Goal: Information Seeking & Learning: Learn about a topic

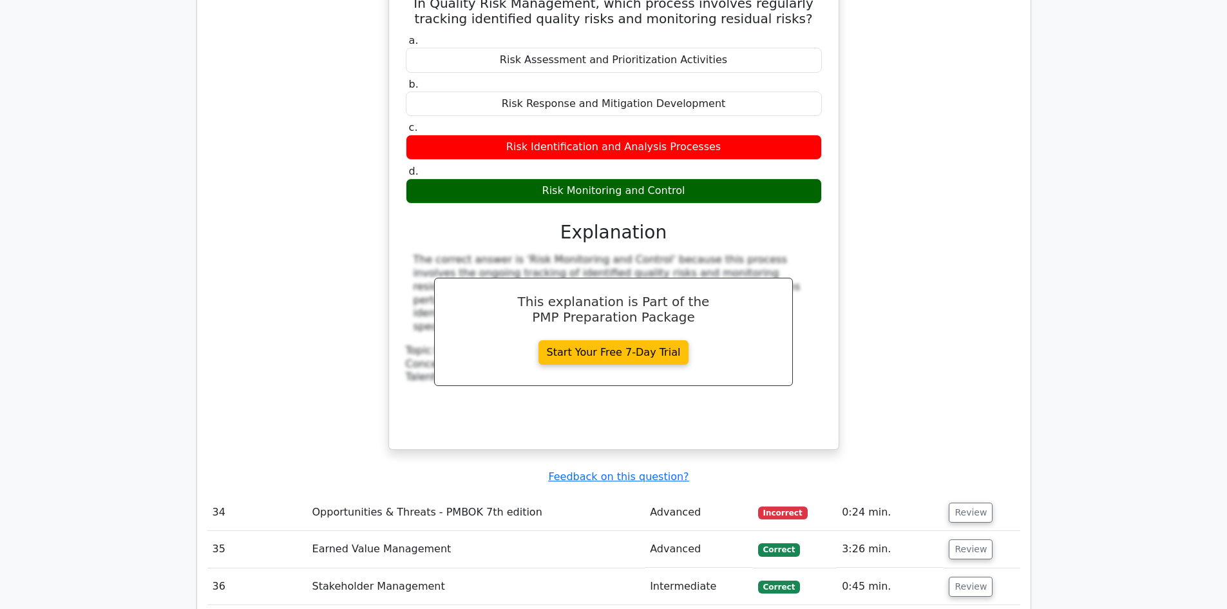
scroll to position [11465, 0]
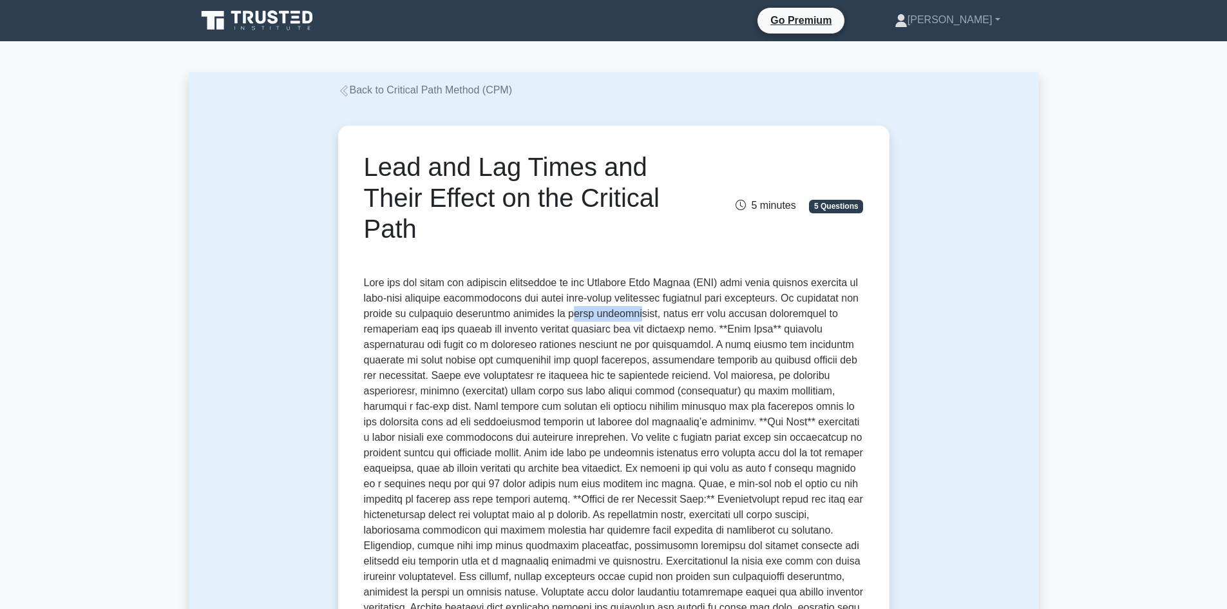
drag, startPoint x: 566, startPoint y: 314, endPoint x: 628, endPoint y: 312, distance: 61.8
click at [628, 312] on p at bounding box center [614, 525] width 500 height 500
click at [657, 327] on p at bounding box center [614, 525] width 500 height 500
drag, startPoint x: 640, startPoint y: 329, endPoint x: 647, endPoint y: 330, distance: 7.1
click at [647, 330] on p at bounding box center [614, 525] width 500 height 500
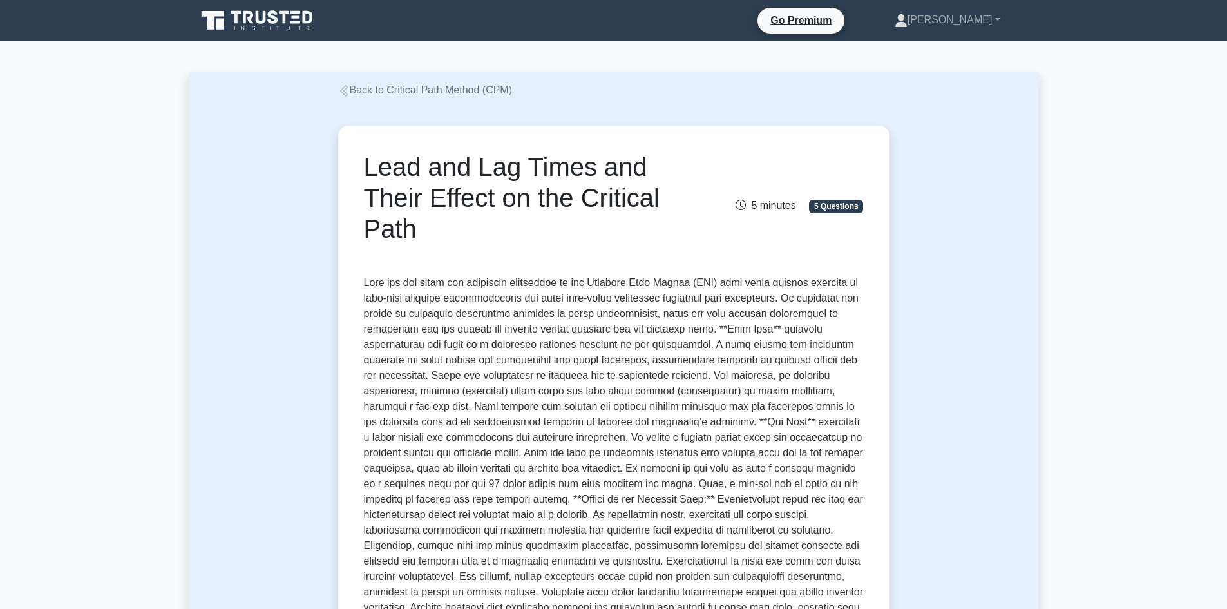
click at [692, 339] on p at bounding box center [614, 525] width 500 height 500
drag, startPoint x: 678, startPoint y: 326, endPoint x: 705, endPoint y: 332, distance: 28.4
click at [705, 332] on p at bounding box center [614, 525] width 500 height 500
drag, startPoint x: 734, startPoint y: 334, endPoint x: 759, endPoint y: 330, distance: 25.3
click at [734, 334] on p at bounding box center [614, 525] width 500 height 500
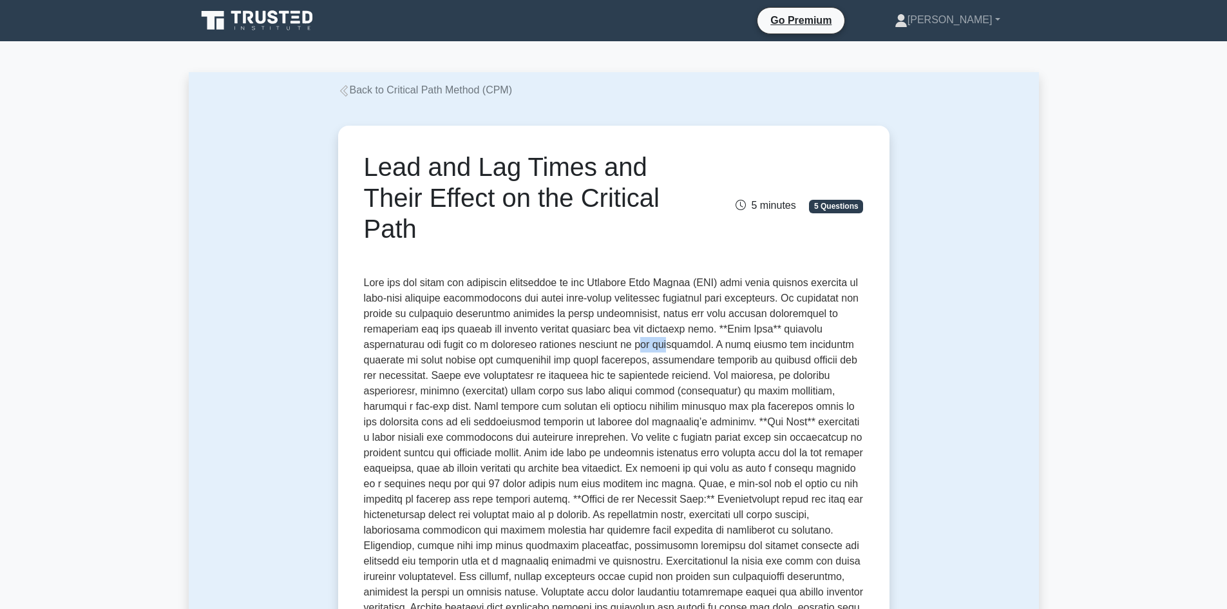
drag, startPoint x: 515, startPoint y: 346, endPoint x: 545, endPoint y: 347, distance: 29.7
click at [544, 347] on p at bounding box center [614, 525] width 500 height 500
click at [621, 348] on p at bounding box center [614, 525] width 500 height 500
click at [624, 347] on p at bounding box center [614, 525] width 500 height 500
click at [710, 345] on p at bounding box center [614, 525] width 500 height 500
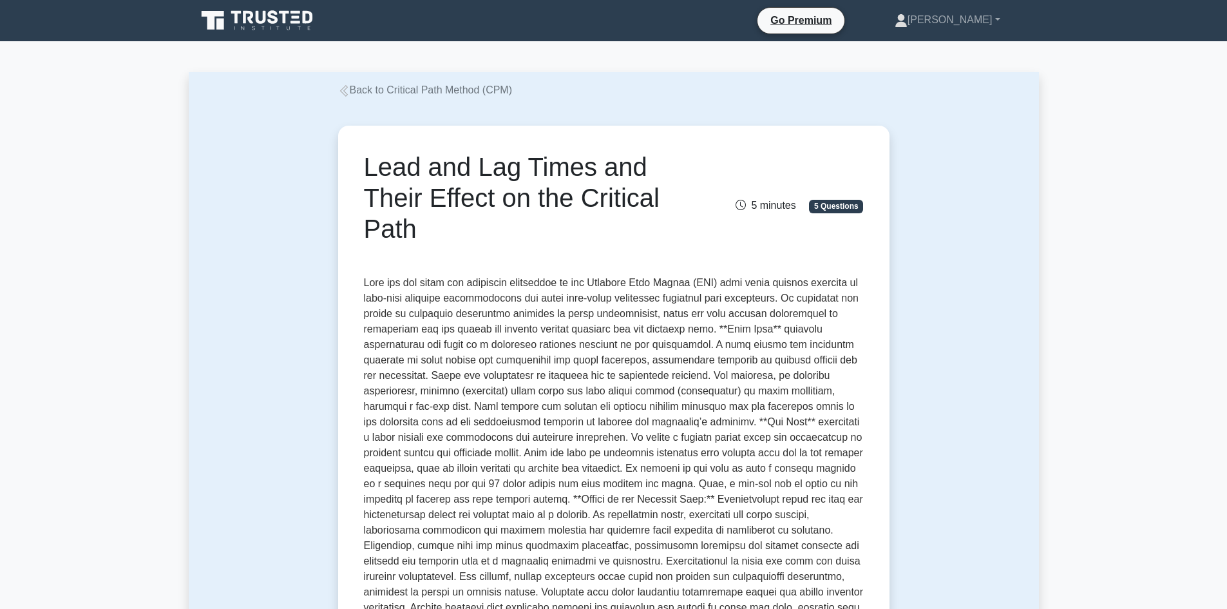
click at [725, 346] on p at bounding box center [614, 525] width 500 height 500
drag, startPoint x: 783, startPoint y: 342, endPoint x: 794, endPoint y: 341, distance: 11.0
click at [784, 342] on p at bounding box center [614, 525] width 500 height 500
click at [401, 359] on p at bounding box center [614, 525] width 500 height 500
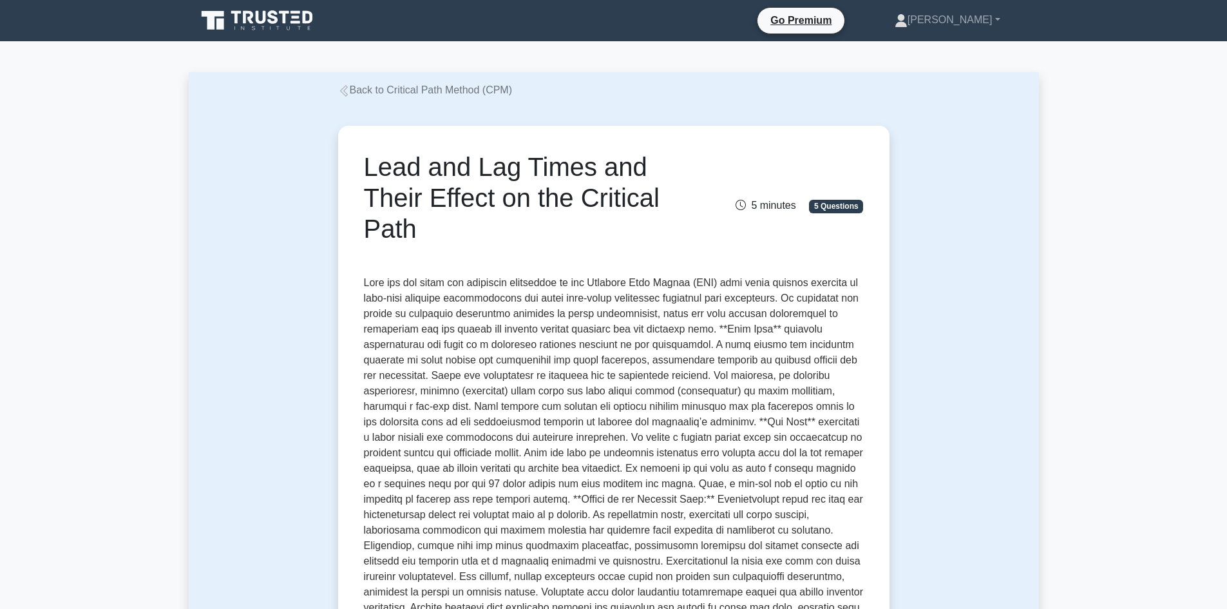
click at [445, 361] on p at bounding box center [614, 525] width 500 height 500
click at [480, 365] on p at bounding box center [614, 525] width 500 height 500
click at [683, 348] on p at bounding box center [614, 525] width 500 height 500
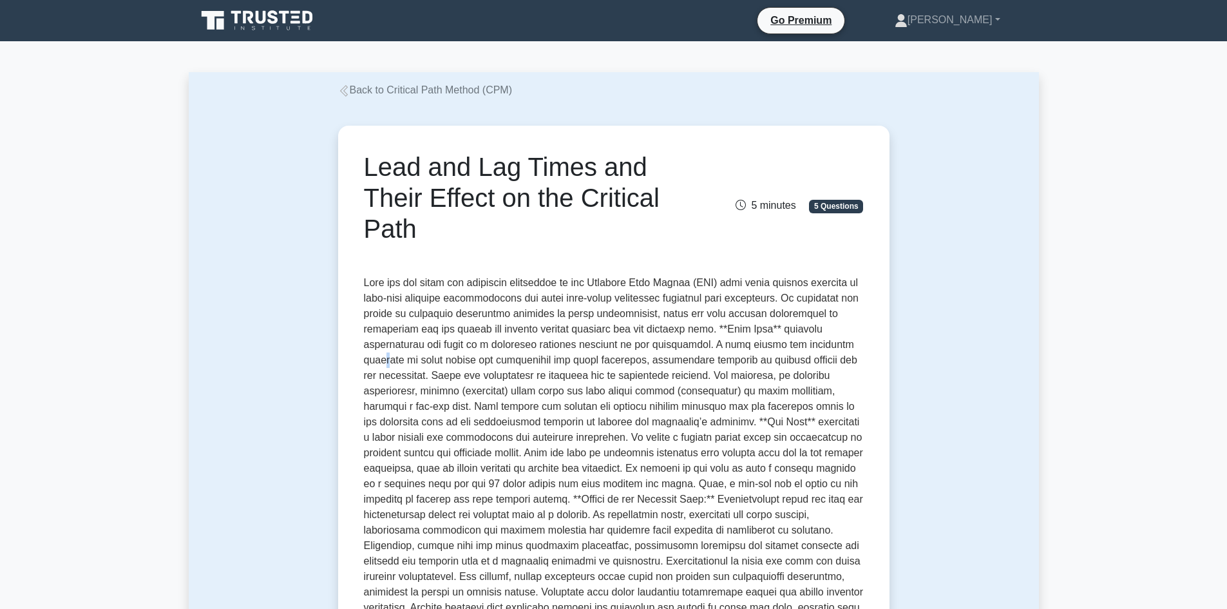
click at [730, 345] on p at bounding box center [614, 525] width 500 height 500
click at [777, 350] on p at bounding box center [614, 525] width 500 height 500
click at [406, 363] on p at bounding box center [614, 525] width 500 height 500
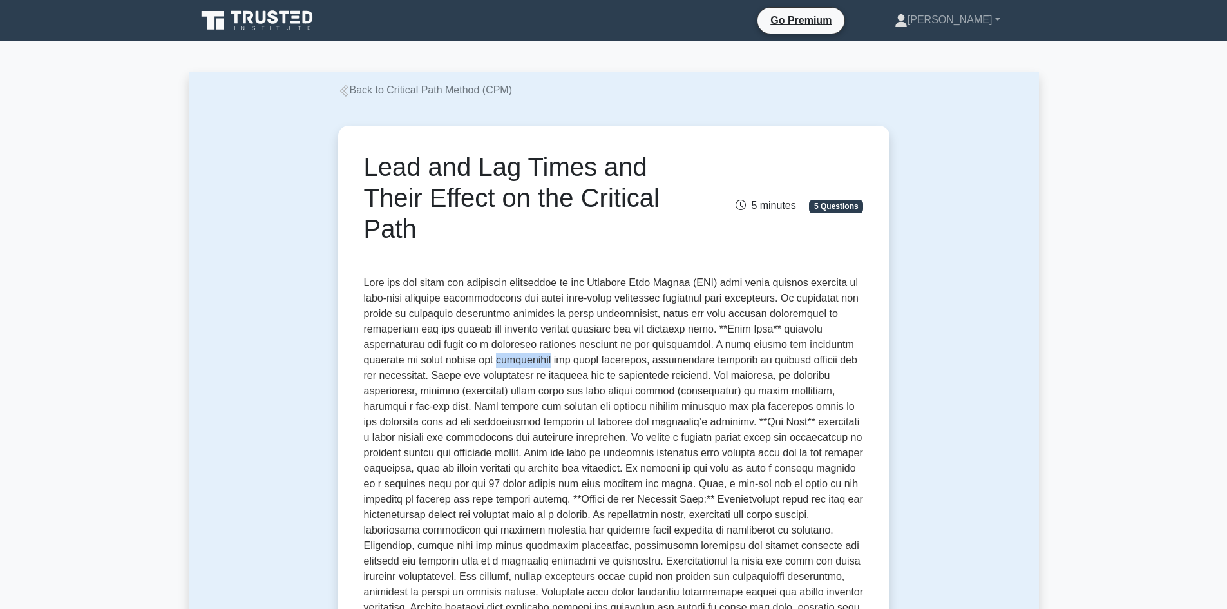
drag, startPoint x: 408, startPoint y: 363, endPoint x: 415, endPoint y: 363, distance: 7.1
click at [410, 363] on p at bounding box center [614, 525] width 500 height 500
click at [430, 362] on p at bounding box center [614, 525] width 500 height 500
drag, startPoint x: 430, startPoint y: 362, endPoint x: 453, endPoint y: 361, distance: 23.2
click at [432, 362] on p at bounding box center [614, 525] width 500 height 500
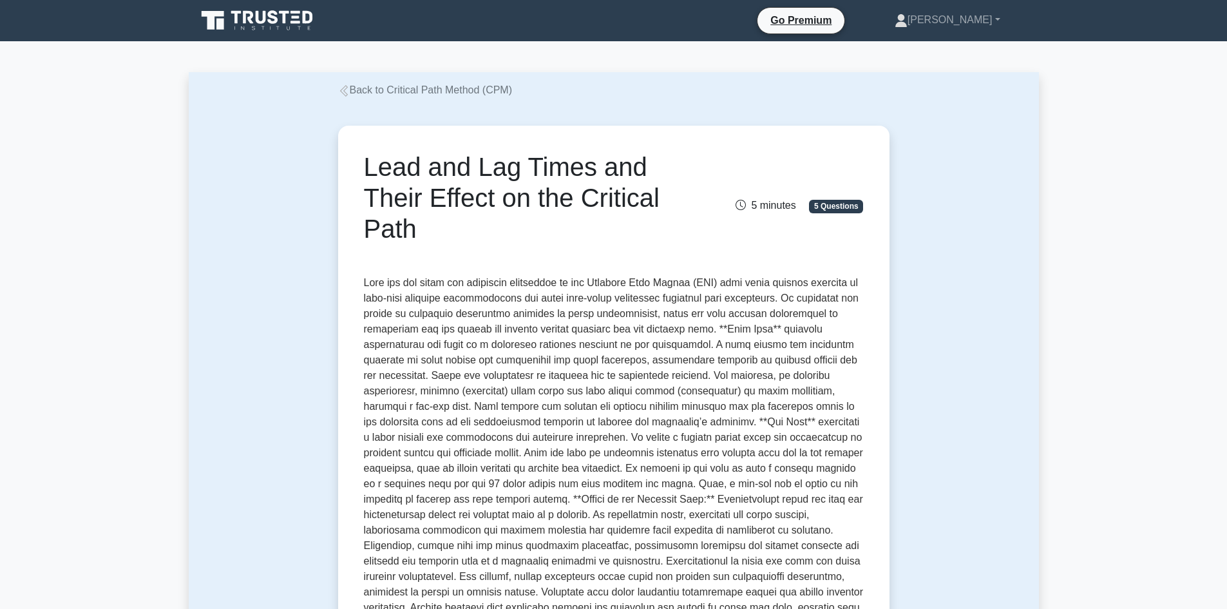
click at [483, 361] on p at bounding box center [614, 525] width 500 height 500
click at [533, 361] on p at bounding box center [614, 525] width 500 height 500
click at [533, 362] on p at bounding box center [614, 525] width 500 height 500
click at [379, 366] on p at bounding box center [614, 525] width 500 height 500
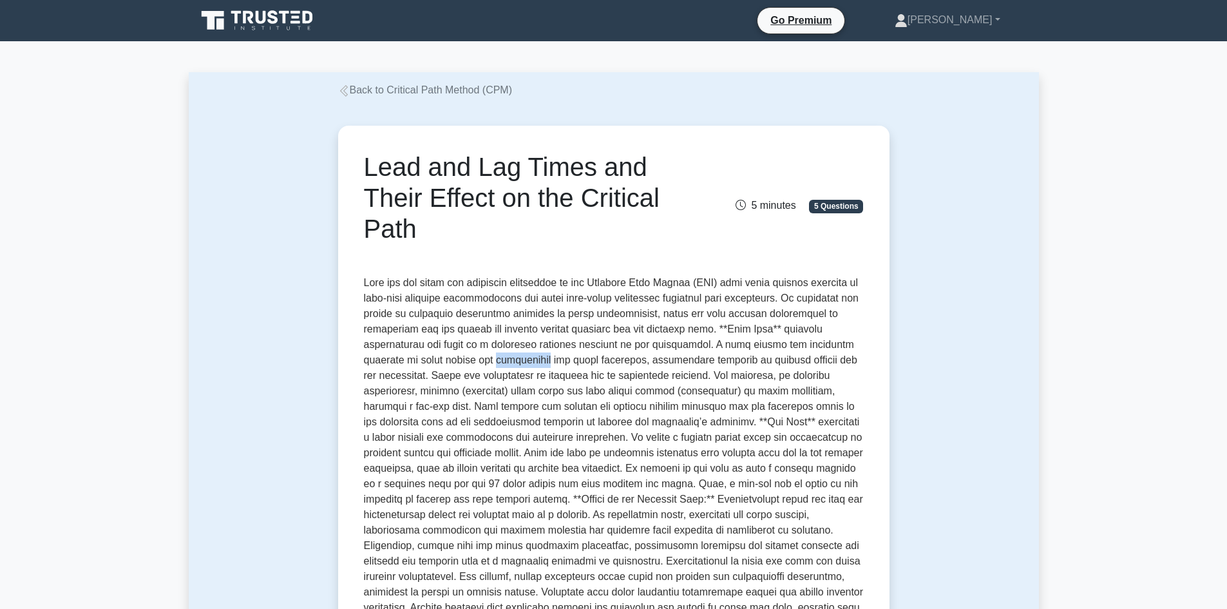
click at [381, 366] on p at bounding box center [614, 525] width 500 height 500
click at [575, 377] on p at bounding box center [614, 525] width 500 height 500
click at [576, 376] on p at bounding box center [614, 525] width 500 height 500
click at [581, 398] on p at bounding box center [614, 525] width 500 height 500
click at [538, 374] on p at bounding box center [614, 525] width 500 height 500
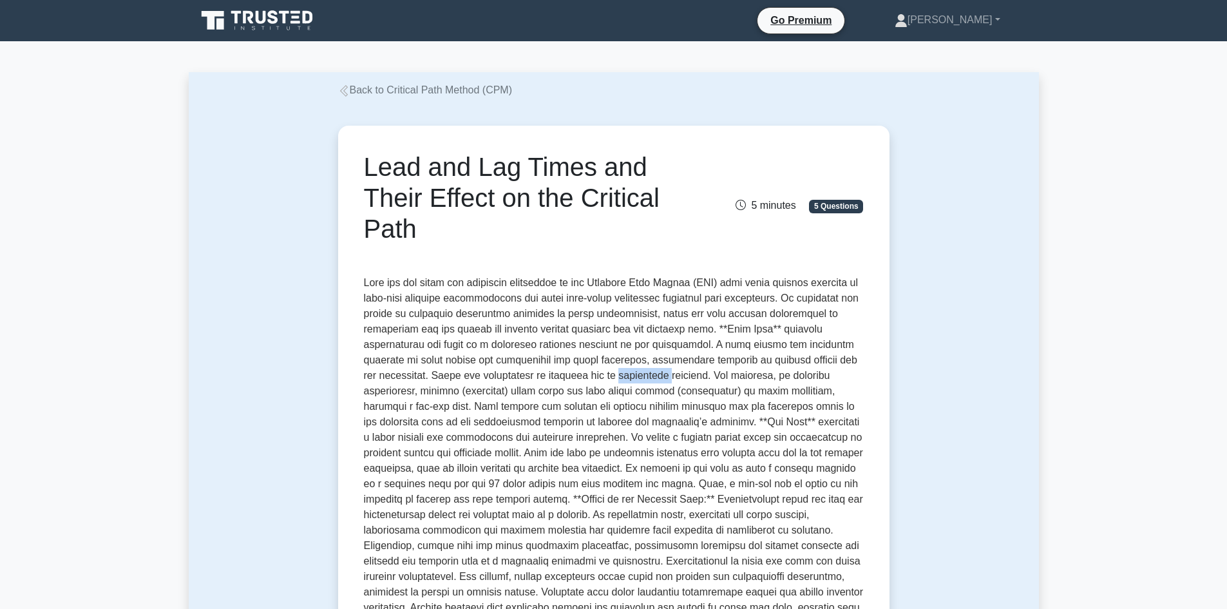
click at [538, 374] on p at bounding box center [614, 525] width 500 height 500
click at [581, 386] on p at bounding box center [614, 525] width 500 height 500
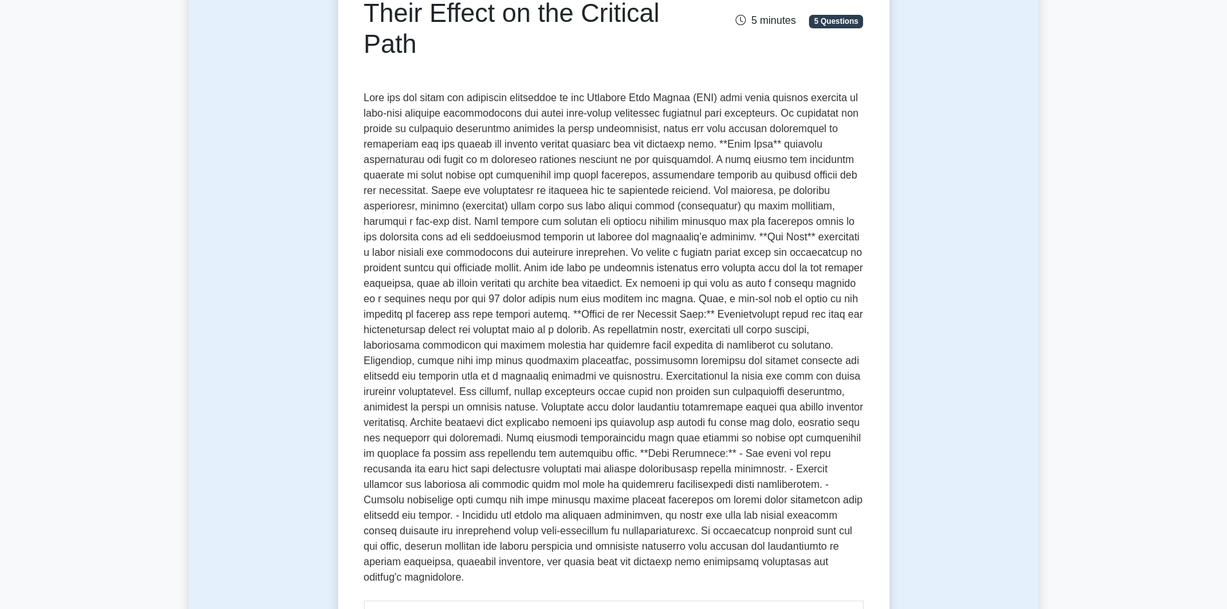
scroll to position [258, 0]
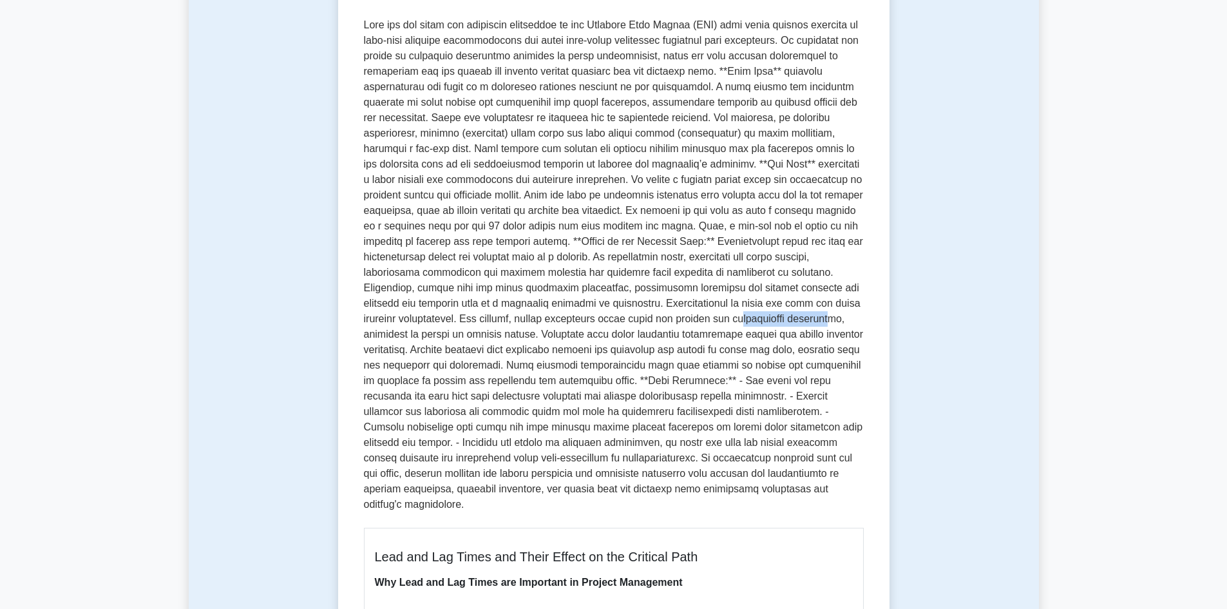
drag, startPoint x: 449, startPoint y: 320, endPoint x: 540, endPoint y: 323, distance: 90.9
click at [541, 324] on p at bounding box center [614, 267] width 500 height 500
click at [540, 330] on p at bounding box center [614, 267] width 500 height 500
drag, startPoint x: 613, startPoint y: 316, endPoint x: 705, endPoint y: 321, distance: 92.2
click at [705, 321] on p at bounding box center [614, 267] width 500 height 500
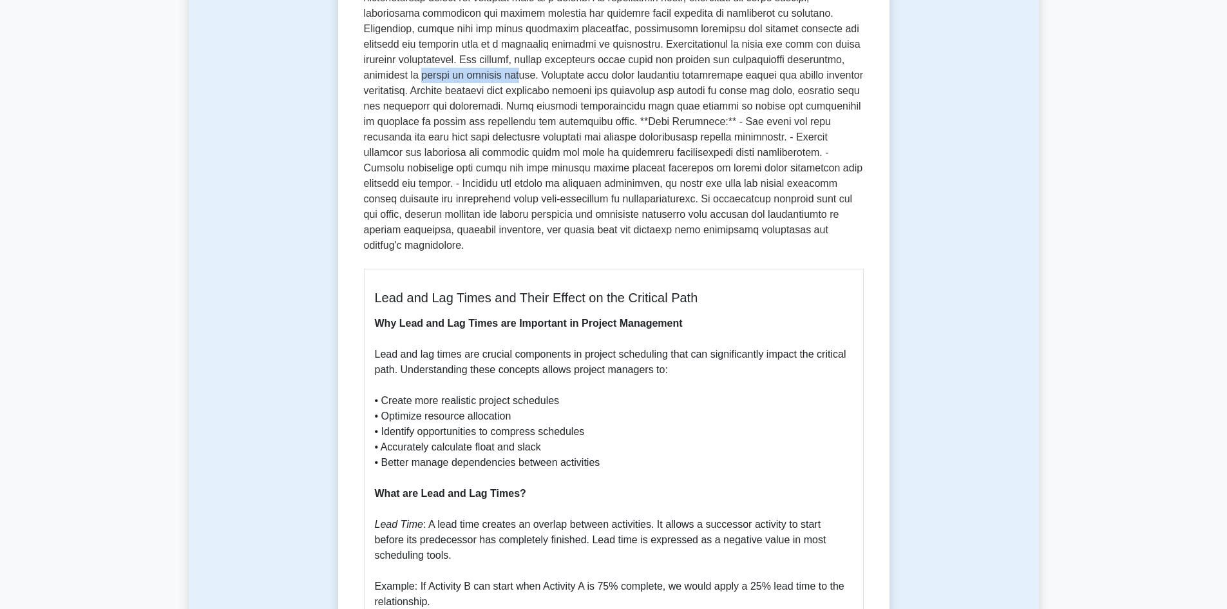
scroll to position [580, 0]
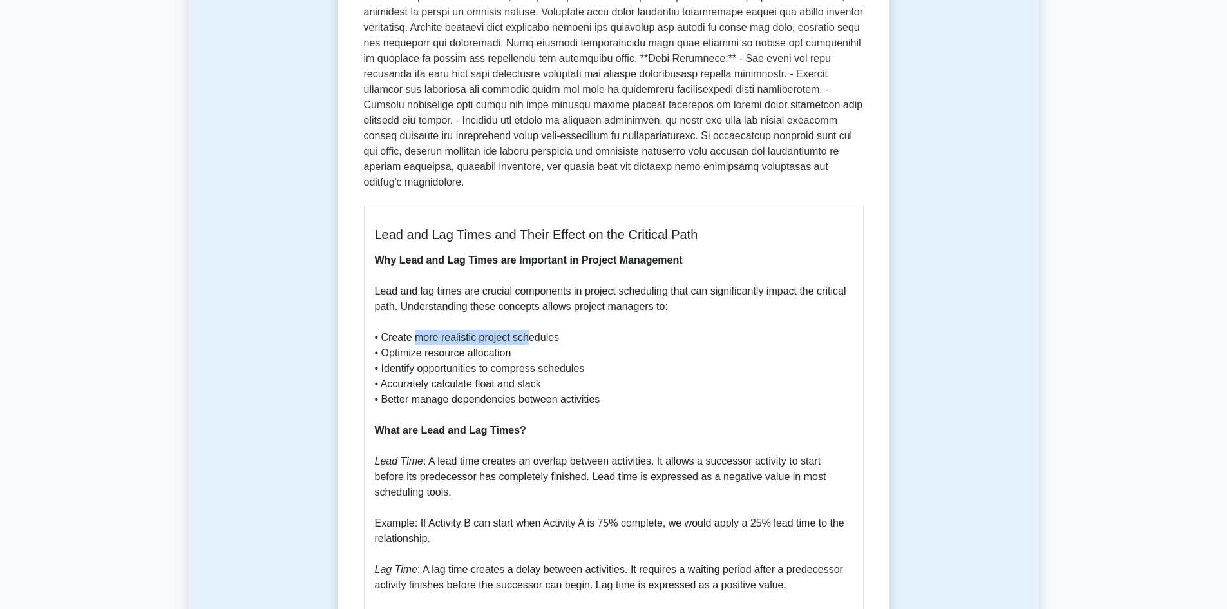
drag, startPoint x: 418, startPoint y: 318, endPoint x: 529, endPoint y: 323, distance: 110.9
drag, startPoint x: 423, startPoint y: 341, endPoint x: 513, endPoint y: 338, distance: 89.6
drag, startPoint x: 425, startPoint y: 354, endPoint x: 528, endPoint y: 359, distance: 103.2
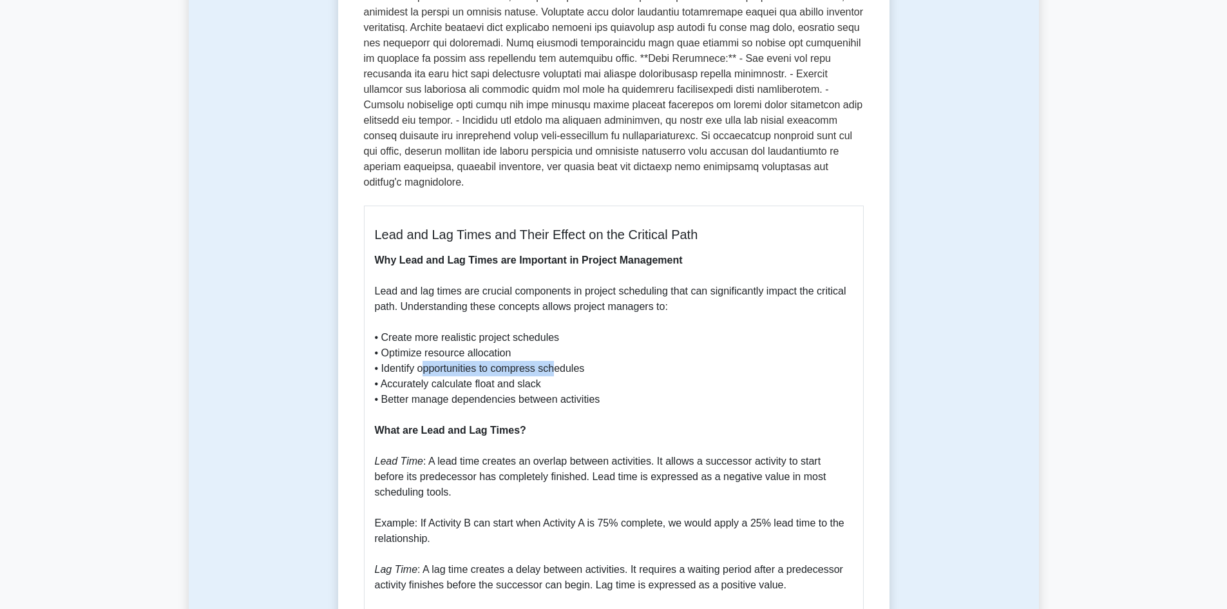
drag, startPoint x: 437, startPoint y: 368, endPoint x: 532, endPoint y: 368, distance: 94.7
drag, startPoint x: 531, startPoint y: 389, endPoint x: 558, endPoint y: 386, distance: 27.2
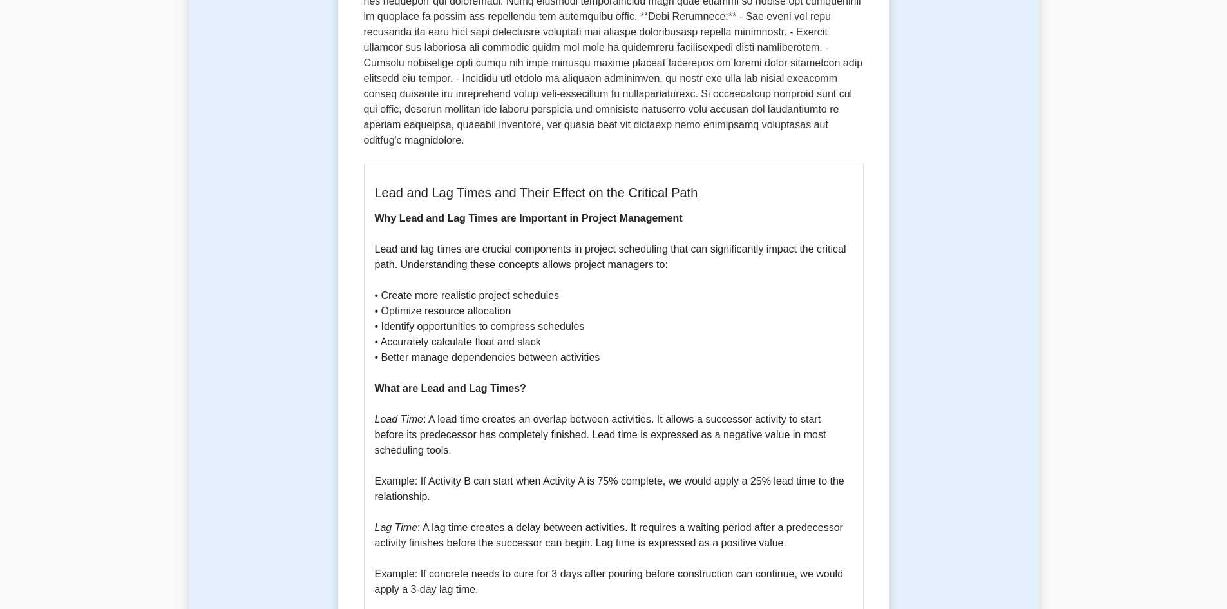
scroll to position [644, 0]
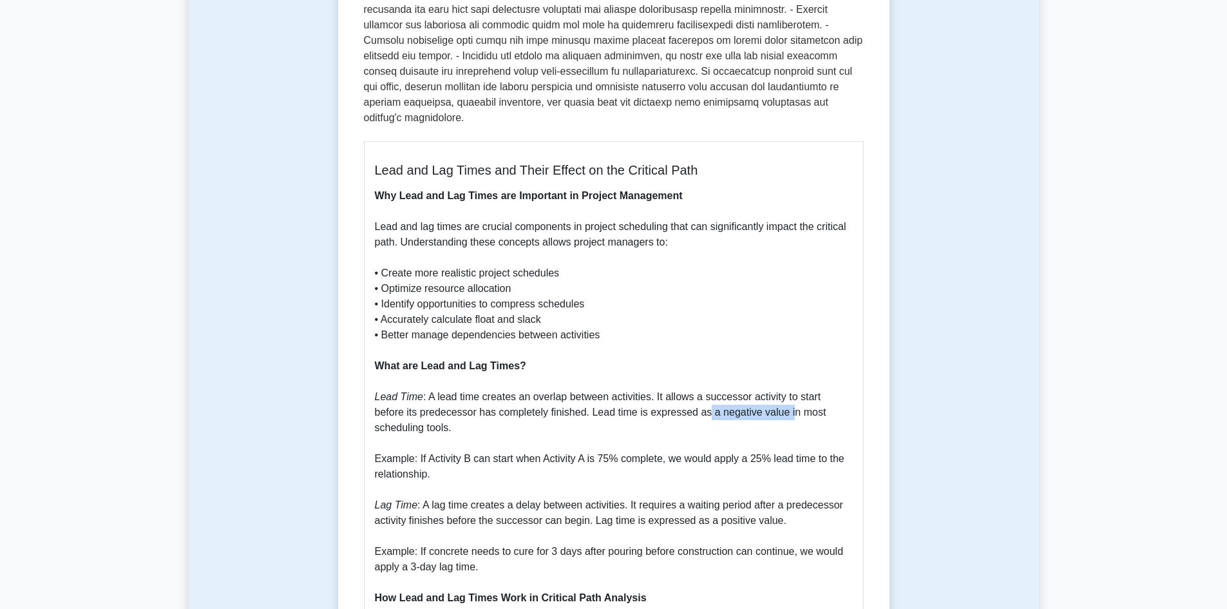
drag, startPoint x: 673, startPoint y: 398, endPoint x: 757, endPoint y: 404, distance: 83.9
drag, startPoint x: 777, startPoint y: 400, endPoint x: 814, endPoint y: 396, distance: 37.6
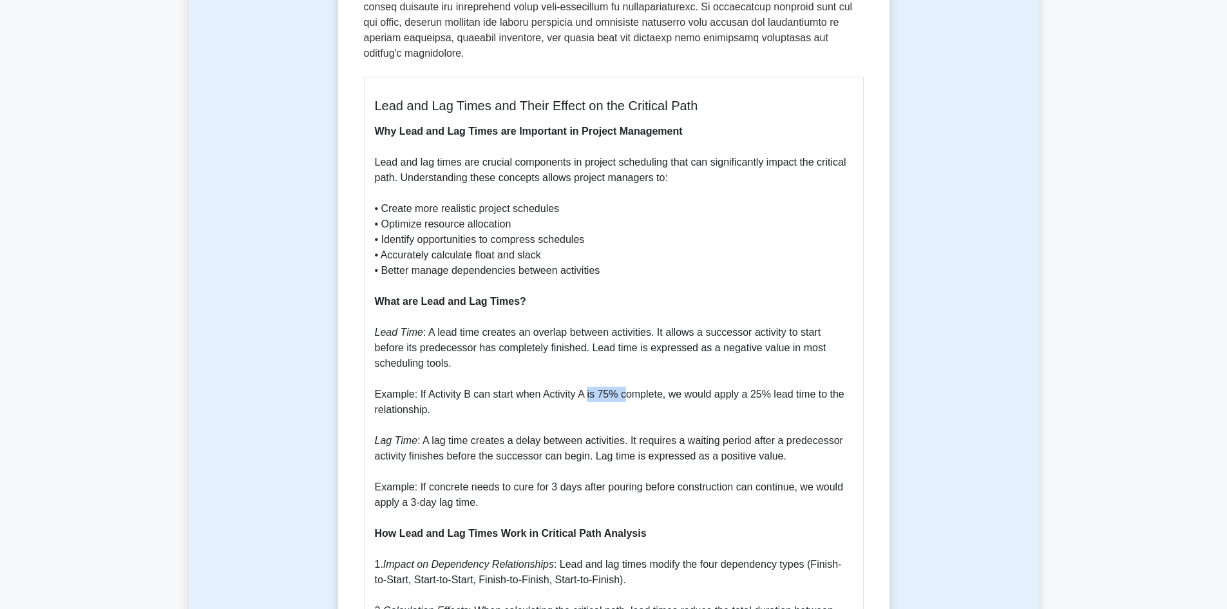
drag, startPoint x: 585, startPoint y: 375, endPoint x: 622, endPoint y: 378, distance: 36.2
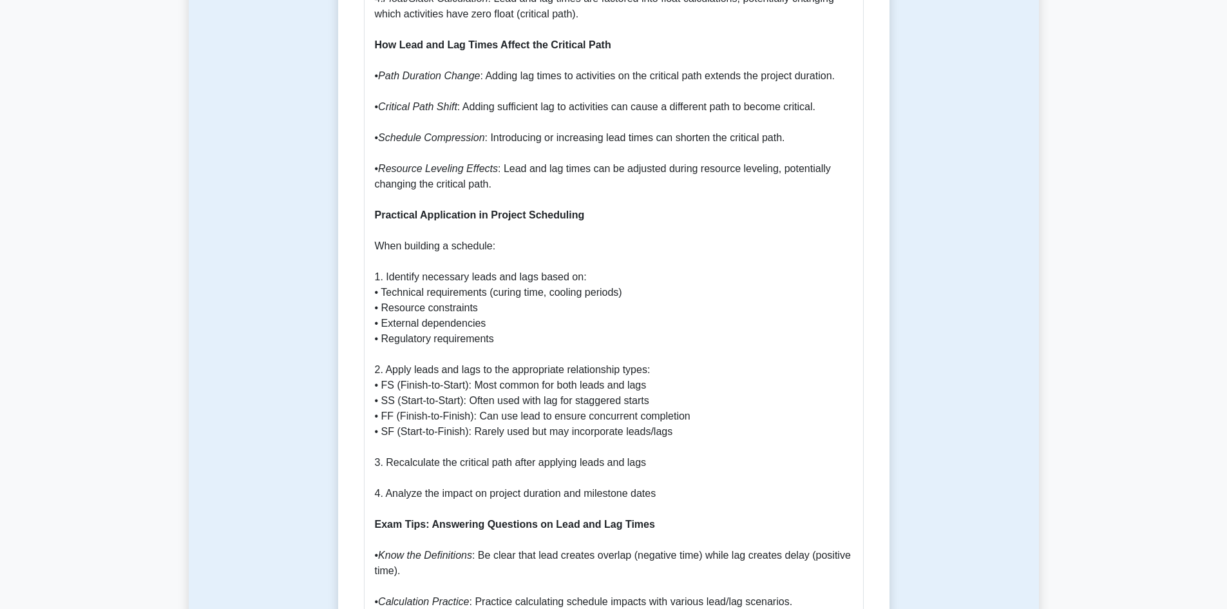
scroll to position [1481, 0]
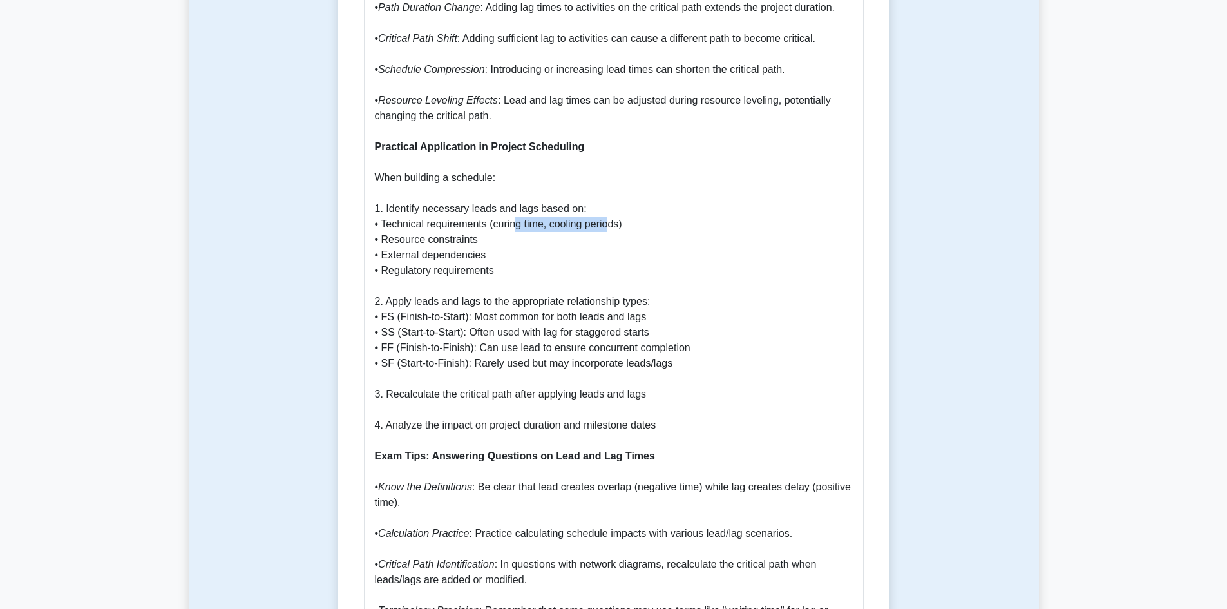
drag, startPoint x: 503, startPoint y: 209, endPoint x: 596, endPoint y: 215, distance: 92.9
click at [596, 215] on p "Why Lead and Lag Times are Important in Project Management Lead and lag times a…" at bounding box center [614, 170] width 478 height 1639
click at [578, 225] on p "Why Lead and Lag Times are Important in Project Management Lead and lag times a…" at bounding box center [614, 170] width 478 height 1639
drag, startPoint x: 390, startPoint y: 229, endPoint x: 460, endPoint y: 236, distance: 70.6
click at [460, 236] on p "Why Lead and Lag Times are Important in Project Management Lead and lag times a…" at bounding box center [614, 170] width 478 height 1639
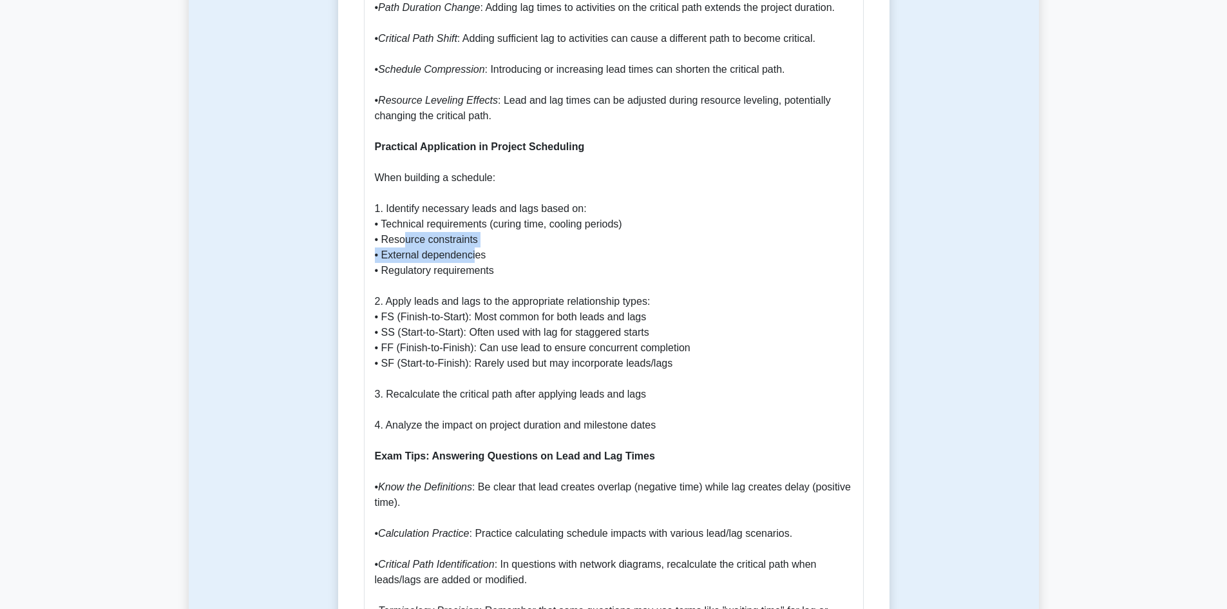
click at [453, 243] on p "Why Lead and Lag Times are Important in Project Management Lead and lag times a…" at bounding box center [614, 170] width 478 height 1639
drag, startPoint x: 399, startPoint y: 239, endPoint x: 427, endPoint y: 247, distance: 29.4
click at [408, 243] on p "Why Lead and Lag Times are Important in Project Management Lead and lag times a…" at bounding box center [614, 170] width 478 height 1639
click at [457, 252] on p "Why Lead and Lag Times are Important in Project Management Lead and lag times a…" at bounding box center [614, 170] width 478 height 1639
drag, startPoint x: 401, startPoint y: 254, endPoint x: 475, endPoint y: 257, distance: 74.1
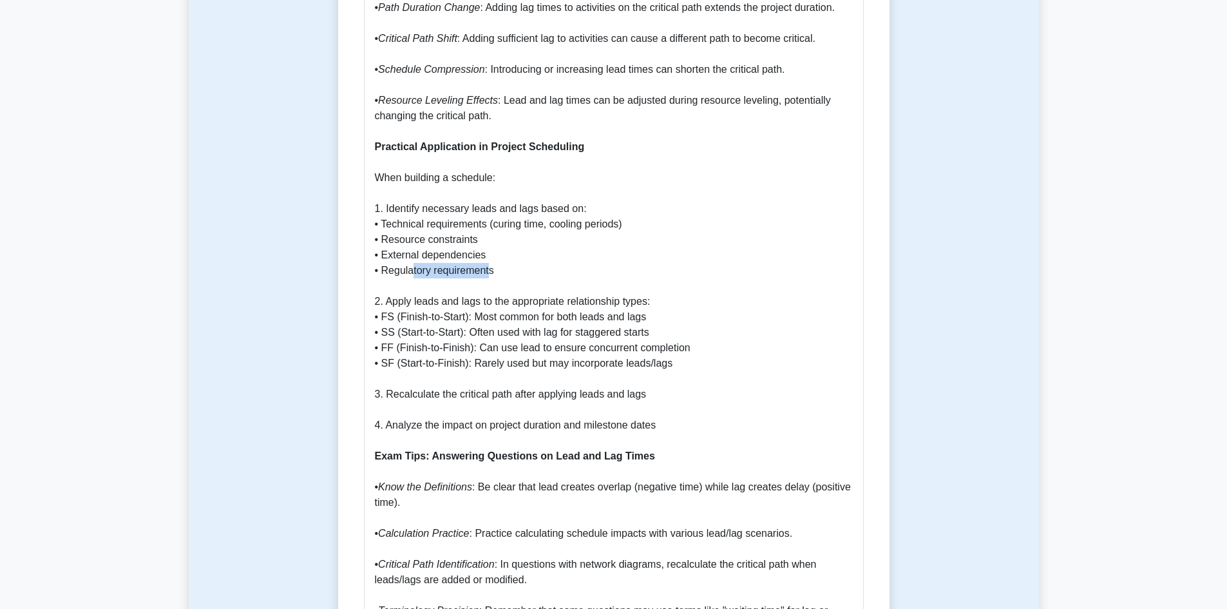
click at [475, 257] on p "Why Lead and Lag Times are Important in Project Management Lead and lag times a…" at bounding box center [614, 170] width 478 height 1639
click at [525, 265] on p "Why Lead and Lag Times are Important in Project Management Lead and lag times a…" at bounding box center [614, 170] width 478 height 1639
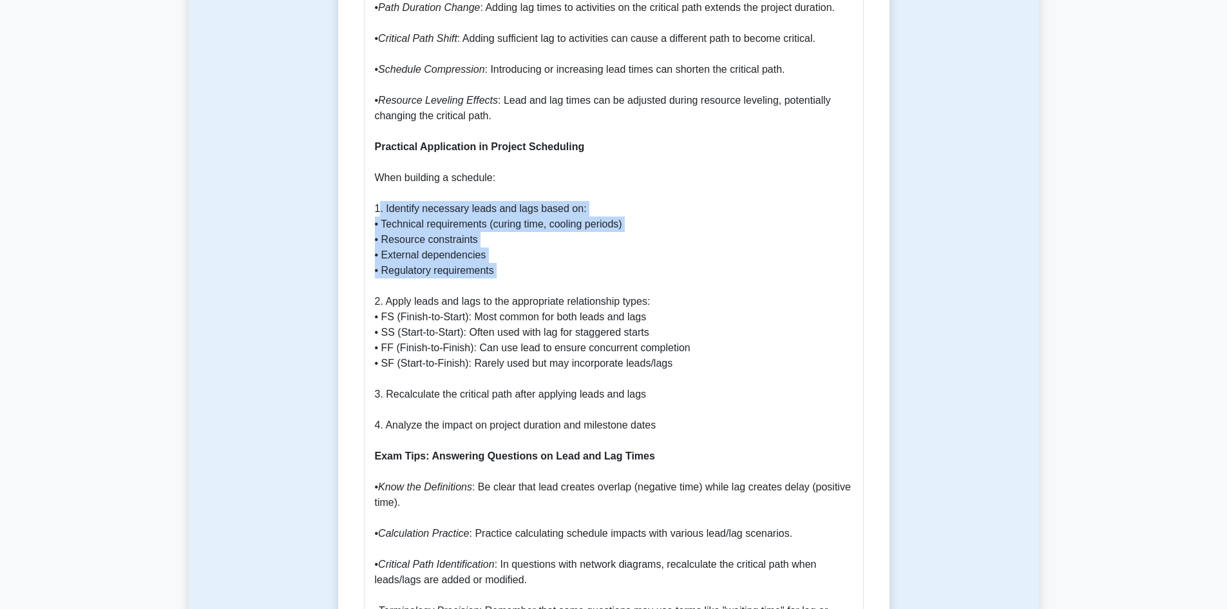
drag, startPoint x: 525, startPoint y: 267, endPoint x: 377, endPoint y: 199, distance: 162.5
click at [377, 199] on p "Why Lead and Lag Times are Important in Project Management Lead and lag times a…" at bounding box center [614, 170] width 478 height 1639
click at [400, 214] on p "Why Lead and Lag Times are Important in Project Management Lead and lag times a…" at bounding box center [614, 170] width 478 height 1639
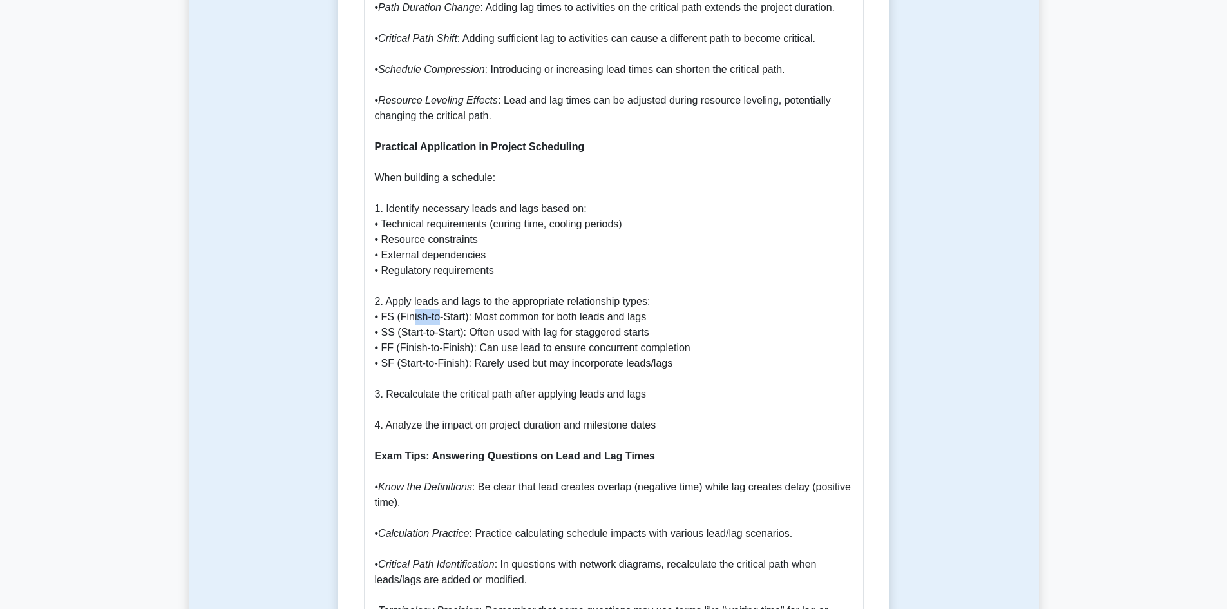
click at [425, 305] on p "Why Lead and Lag Times are Important in Project Management Lead and lag times a…" at bounding box center [614, 170] width 478 height 1639
click at [407, 315] on p "Why Lead and Lag Times are Important in Project Management Lead and lag times a…" at bounding box center [614, 170] width 478 height 1639
drag, startPoint x: 400, startPoint y: 317, endPoint x: 461, endPoint y: 323, distance: 61.5
click at [461, 323] on p "Why Lead and Lag Times are Important in Project Management Lead and lag times a…" at bounding box center [614, 170] width 478 height 1639
drag, startPoint x: 414, startPoint y: 332, endPoint x: 463, endPoint y: 333, distance: 49.0
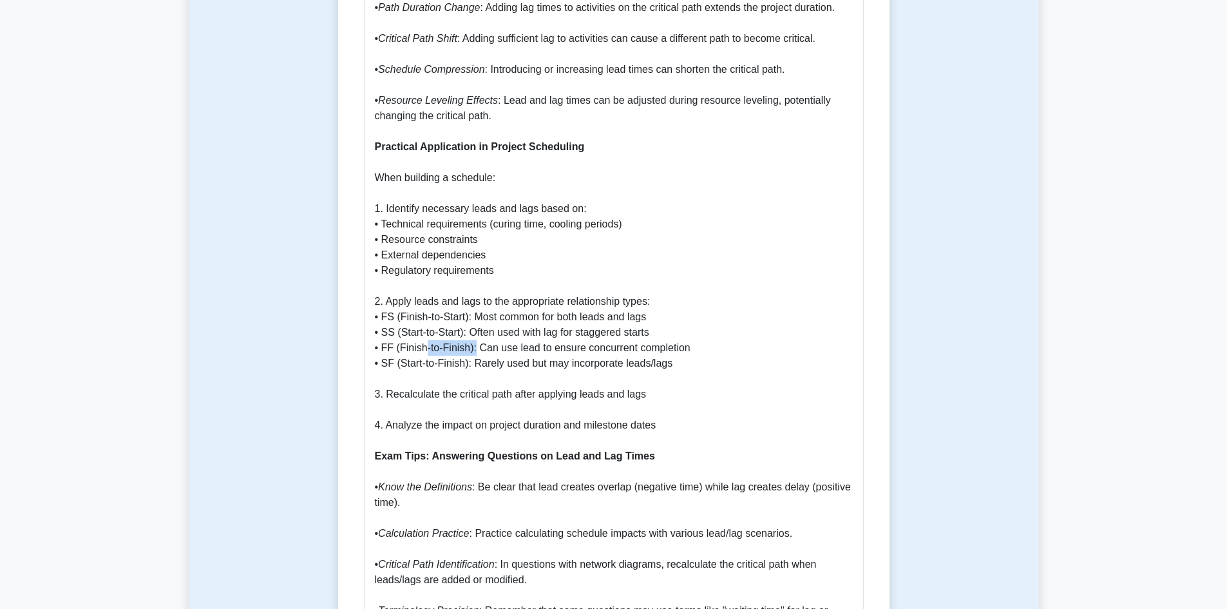
click at [463, 333] on p "Why Lead and Lag Times are Important in Project Management Lead and lag times a…" at bounding box center [614, 170] width 478 height 1639
drag, startPoint x: 422, startPoint y: 349, endPoint x: 445, endPoint y: 347, distance: 23.3
click at [445, 347] on p "Why Lead and Lag Times are Important in Project Management Lead and lag times a…" at bounding box center [614, 170] width 478 height 1639
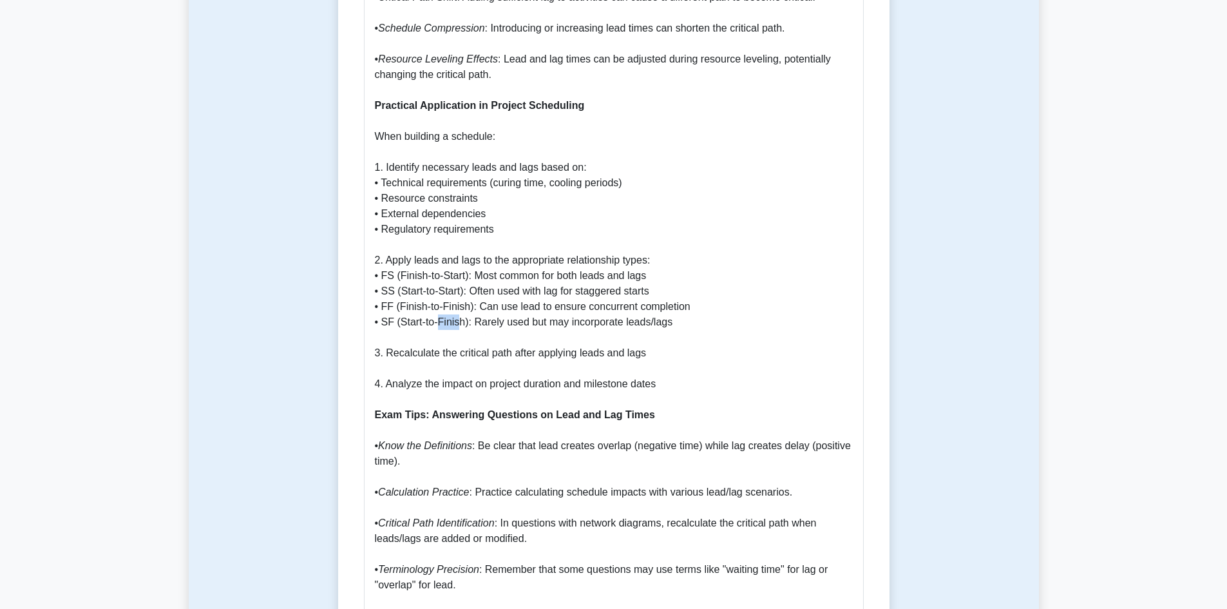
scroll to position [1546, 0]
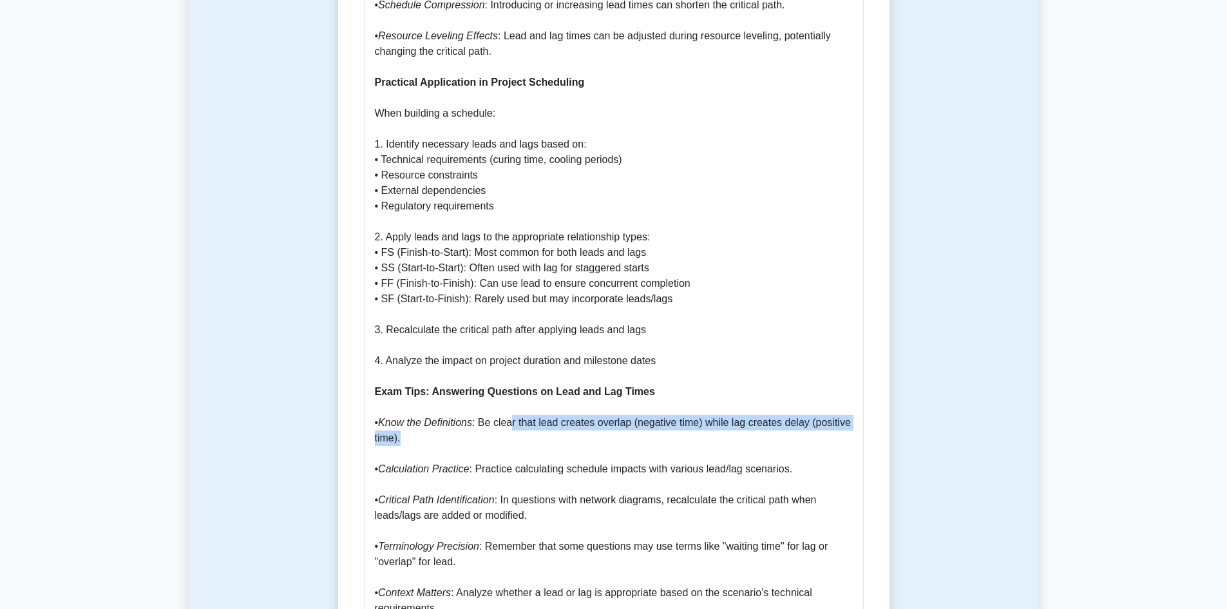
drag, startPoint x: 512, startPoint y: 403, endPoint x: 627, endPoint y: 412, distance: 115.6
click at [620, 417] on p "Why Lead and Lag Times are Important in Project Management Lead and lag times a…" at bounding box center [614, 105] width 478 height 1639
click at [627, 412] on p "Why Lead and Lag Times are Important in Project Management Lead and lag times a…" at bounding box center [614, 105] width 478 height 1639
click at [632, 419] on p "Why Lead and Lag Times are Important in Project Management Lead and lag times a…" at bounding box center [614, 105] width 478 height 1639
drag, startPoint x: 655, startPoint y: 404, endPoint x: 687, endPoint y: 406, distance: 32.3
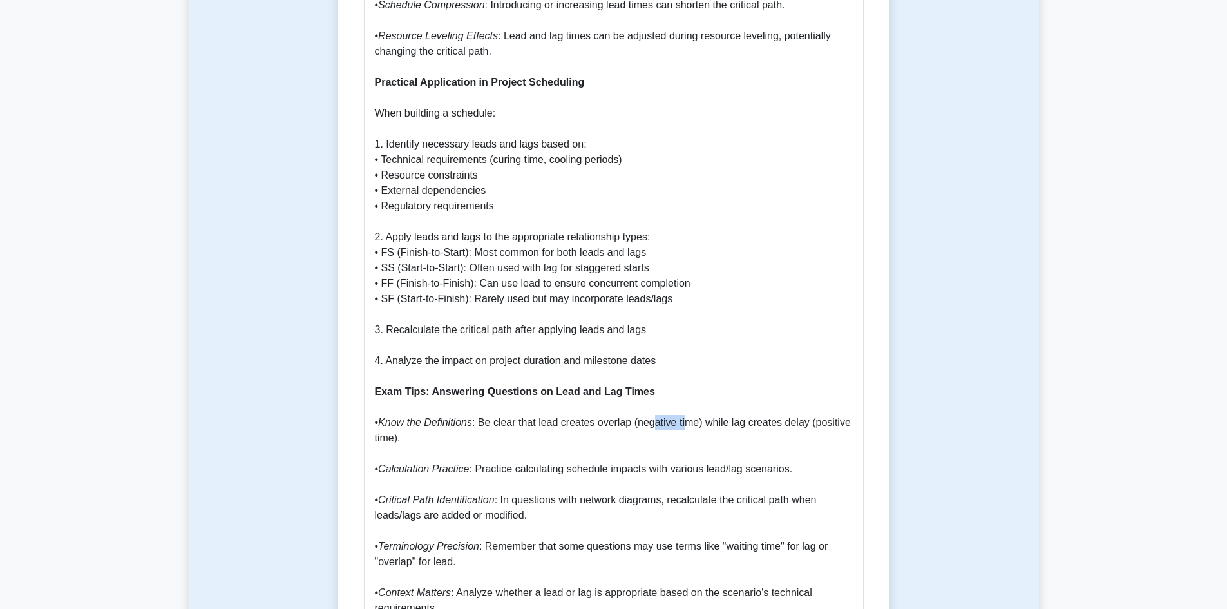
click at [687, 406] on p "Why Lead and Lag Times are Important in Project Management Lead and lag times a…" at bounding box center [614, 105] width 478 height 1639
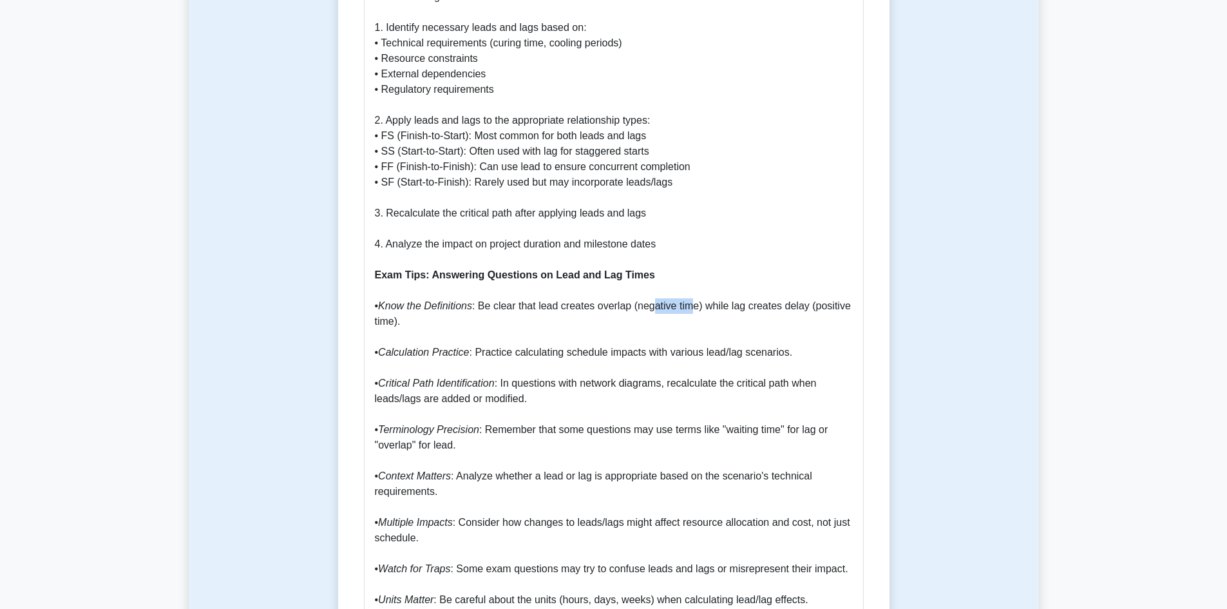
scroll to position [1675, 0]
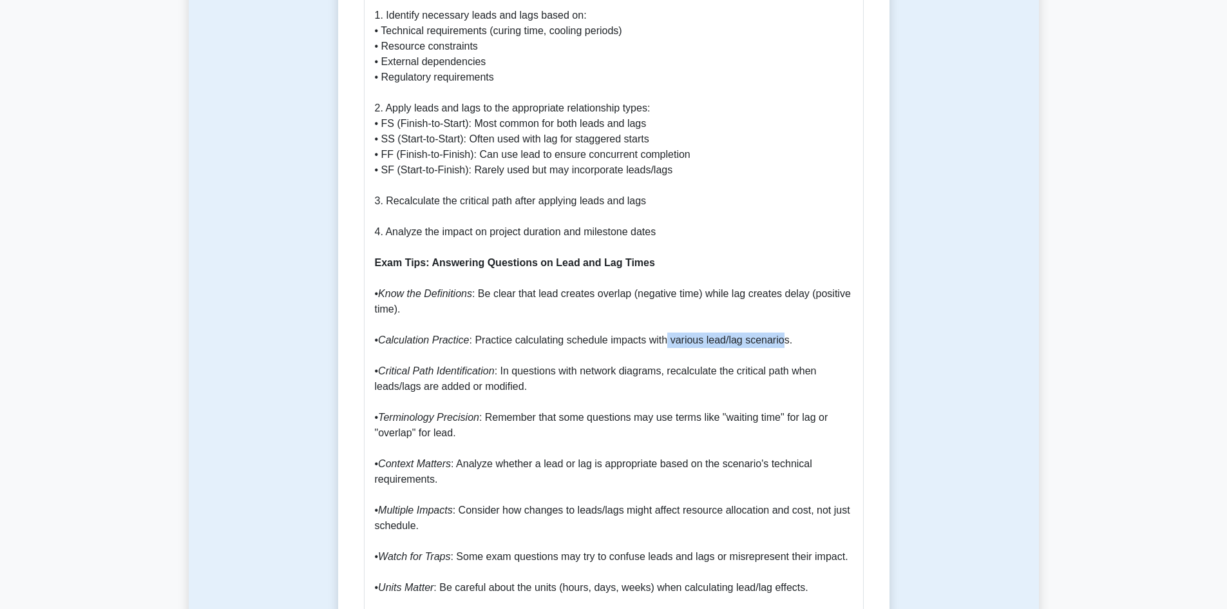
drag, startPoint x: 766, startPoint y: 325, endPoint x: 779, endPoint y: 325, distance: 12.2
drag, startPoint x: 733, startPoint y: 342, endPoint x: 549, endPoint y: 352, distance: 183.9
drag, startPoint x: 730, startPoint y: 403, endPoint x: 772, endPoint y: 410, distance: 42.6
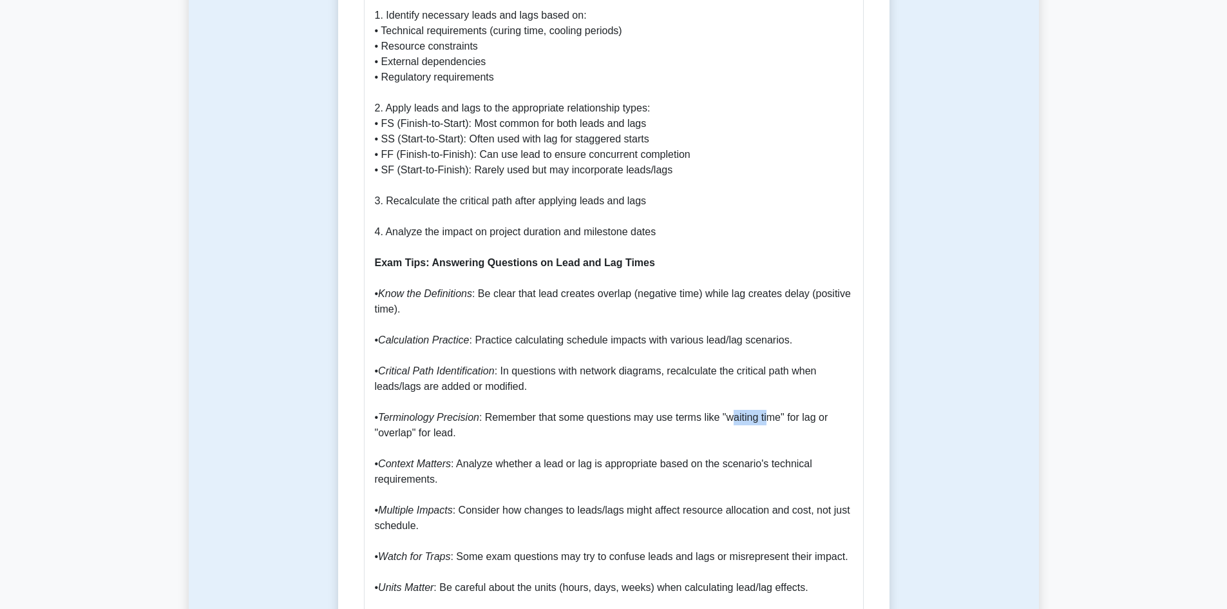
drag, startPoint x: 384, startPoint y: 416, endPoint x: 430, endPoint y: 428, distance: 47.3
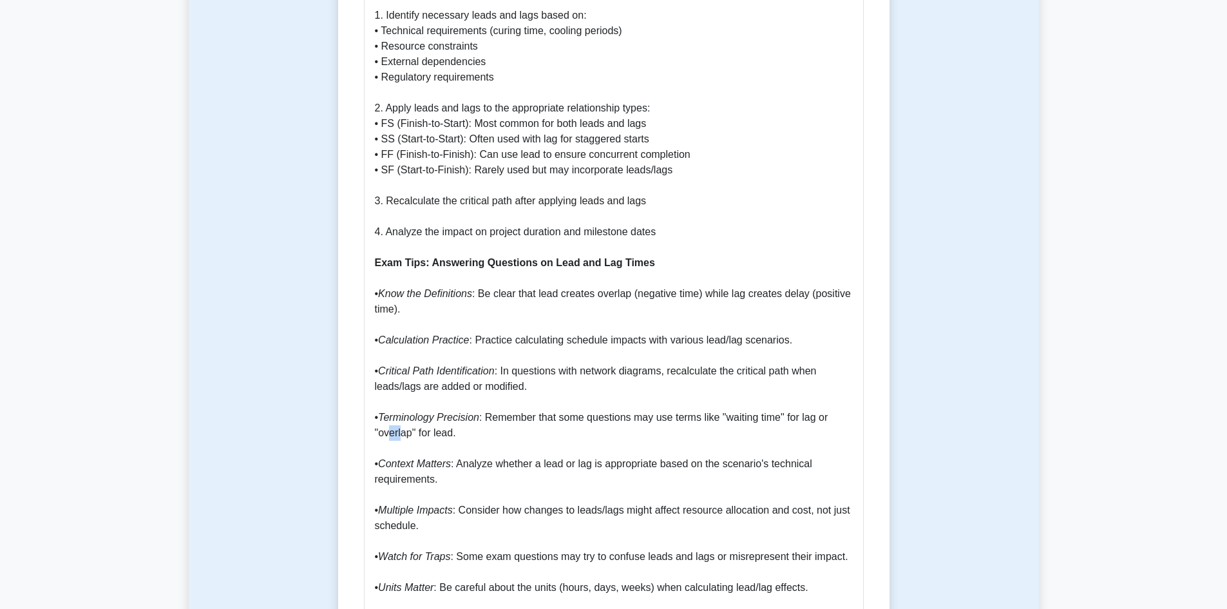
drag, startPoint x: 390, startPoint y: 419, endPoint x: 403, endPoint y: 419, distance: 12.9
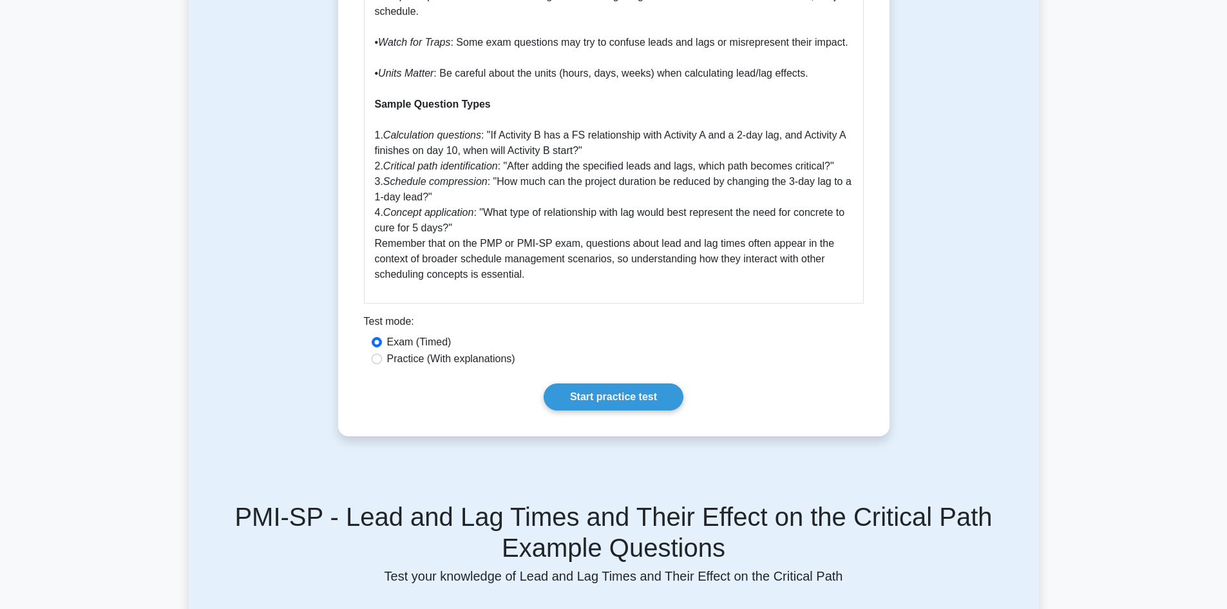
scroll to position [2190, 0]
click at [453, 350] on label "Practice (With explanations)" at bounding box center [451, 357] width 128 height 15
click at [382, 352] on input "Practice (With explanations)" at bounding box center [377, 357] width 10 height 10
radio input "true"
click at [615, 382] on link "Start practice test" at bounding box center [614, 395] width 140 height 27
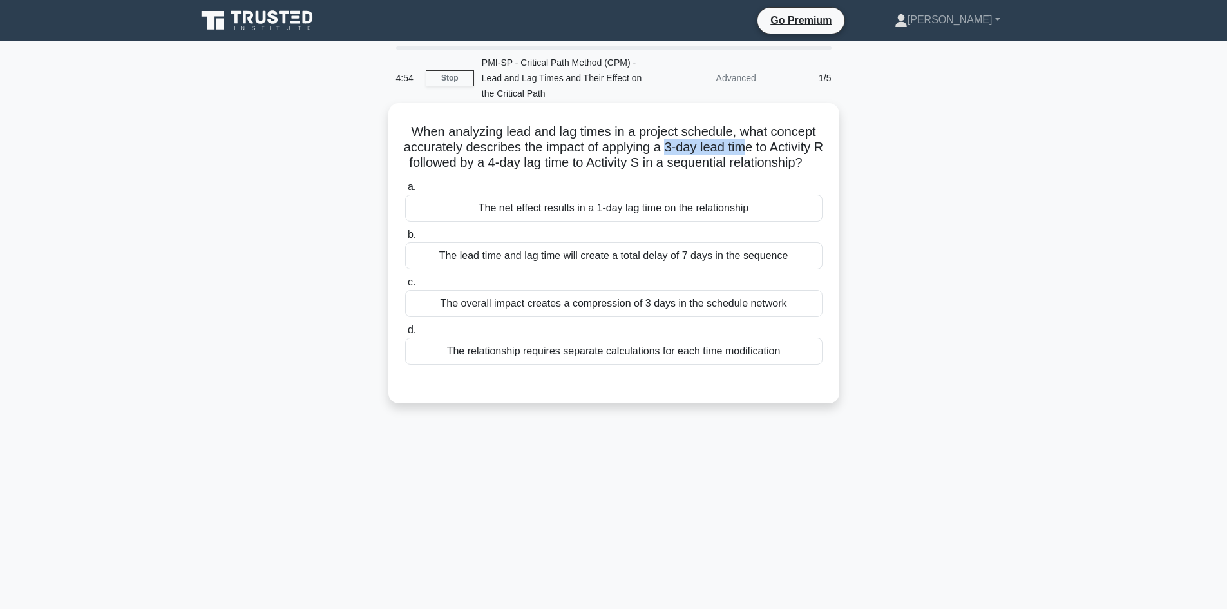
drag, startPoint x: 692, startPoint y: 147, endPoint x: 781, endPoint y: 152, distance: 88.4
click at [781, 152] on h5 "When analyzing lead and lag times in a project schedule, what concept accuratel…" at bounding box center [614, 148] width 420 height 48
click at [648, 222] on div "The net effect results in a 1-day lag time on the relationship" at bounding box center [613, 208] width 417 height 27
click at [405, 191] on input "a. The net effect results in a 1-day lag time on the relationship" at bounding box center [405, 187] width 0 height 8
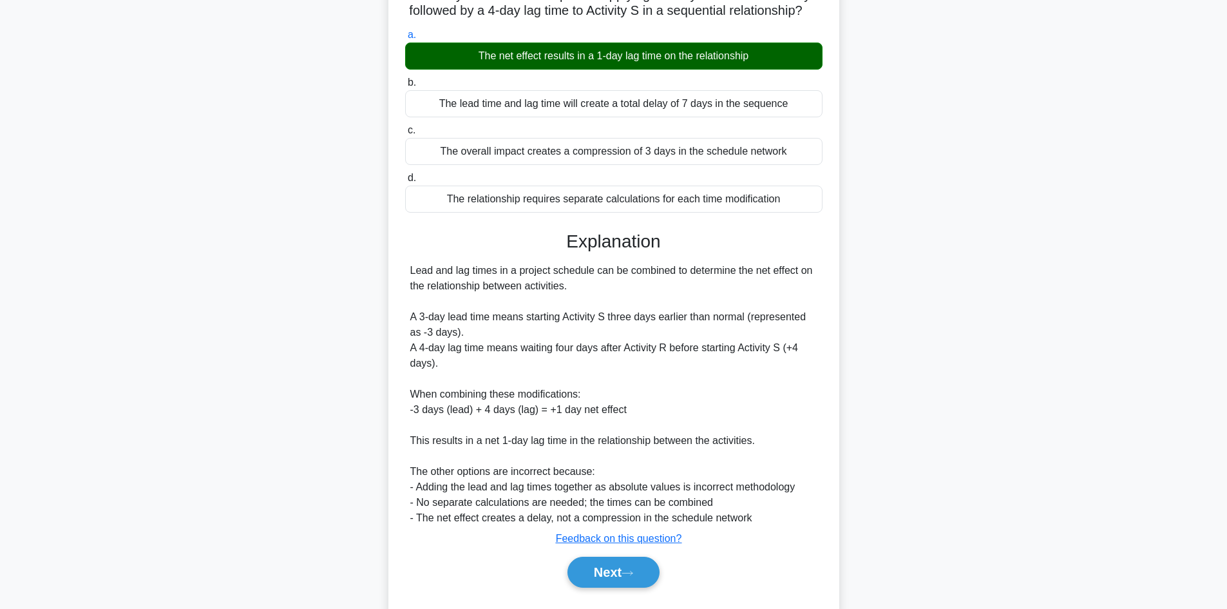
scroll to position [193, 0]
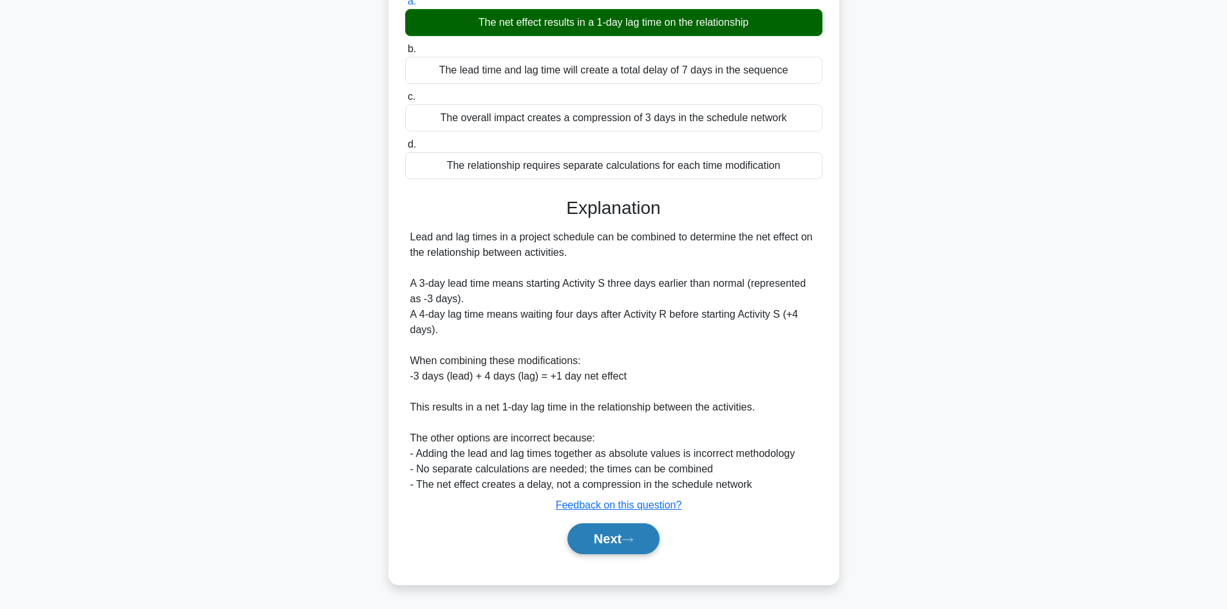
click at [618, 551] on button "Next" at bounding box center [613, 538] width 92 height 31
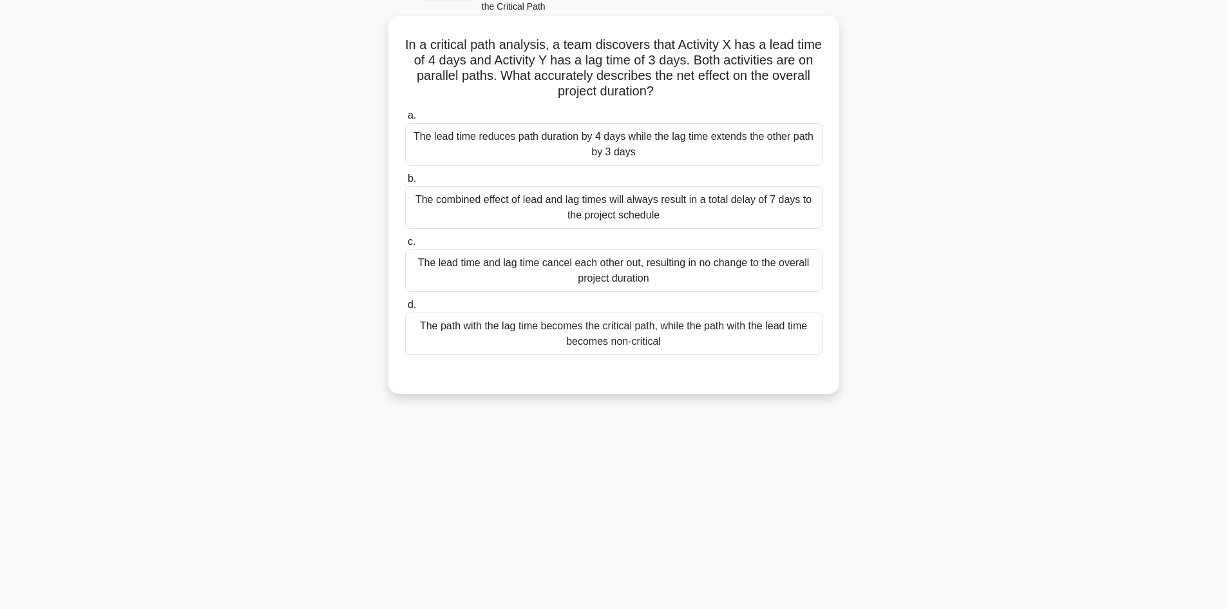
click at [642, 337] on div "The path with the lag time becomes the critical path, while the path with the l…" at bounding box center [613, 333] width 417 height 43
click at [405, 309] on input "d. The path with the lag time becomes the critical path, while the path with th…" at bounding box center [405, 305] width 0 height 8
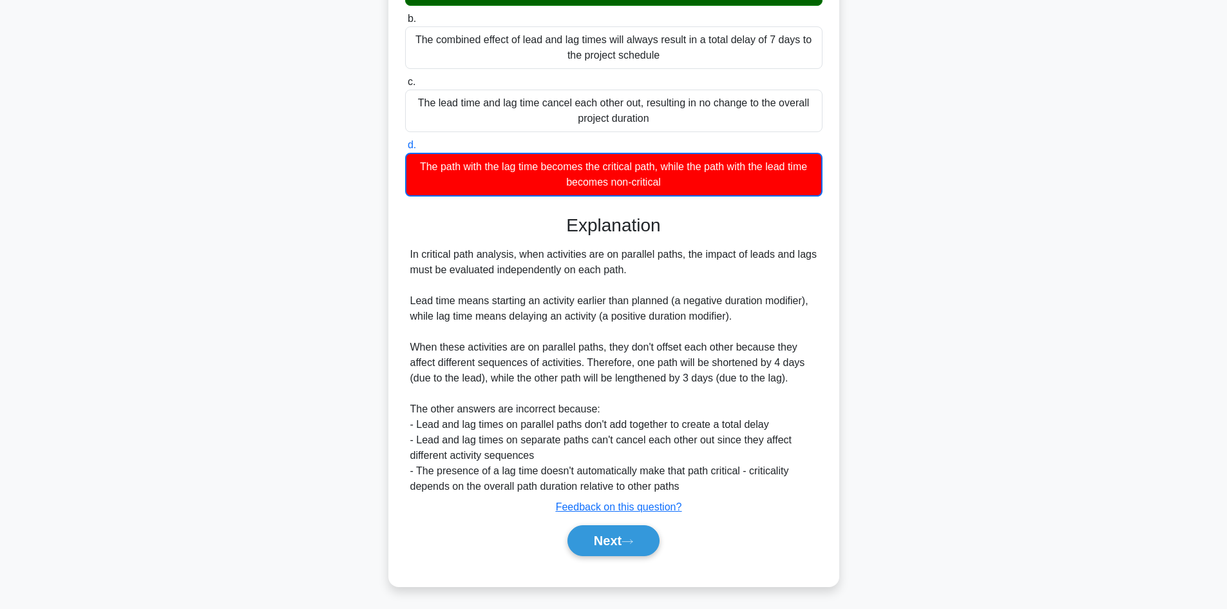
scroll to position [249, 0]
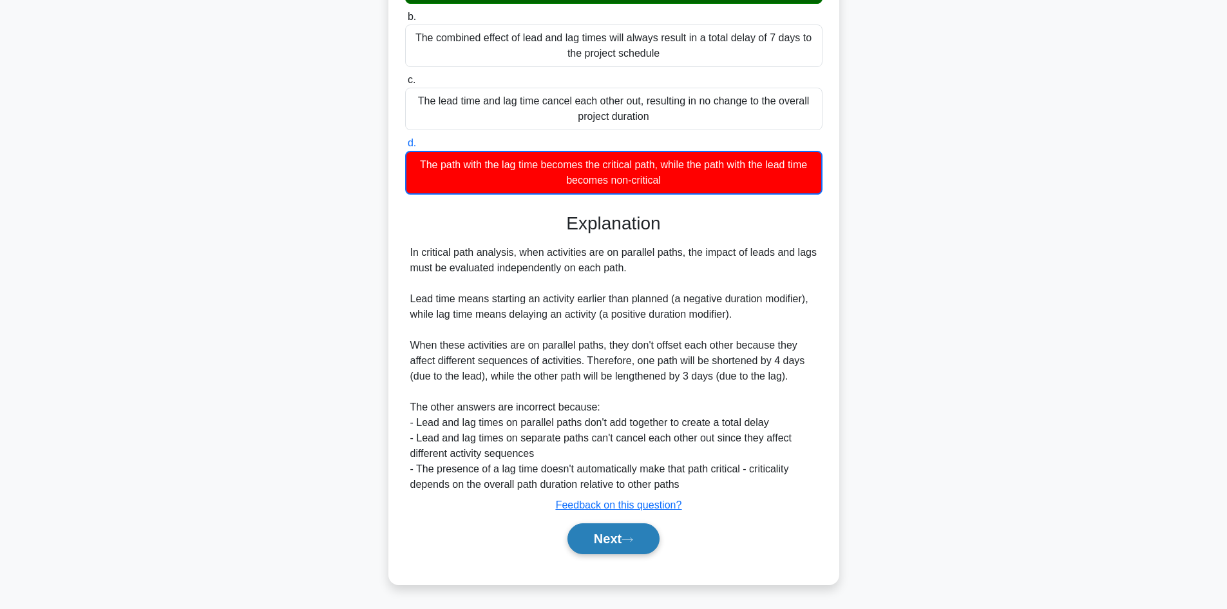
click at [625, 544] on button "Next" at bounding box center [613, 538] width 92 height 31
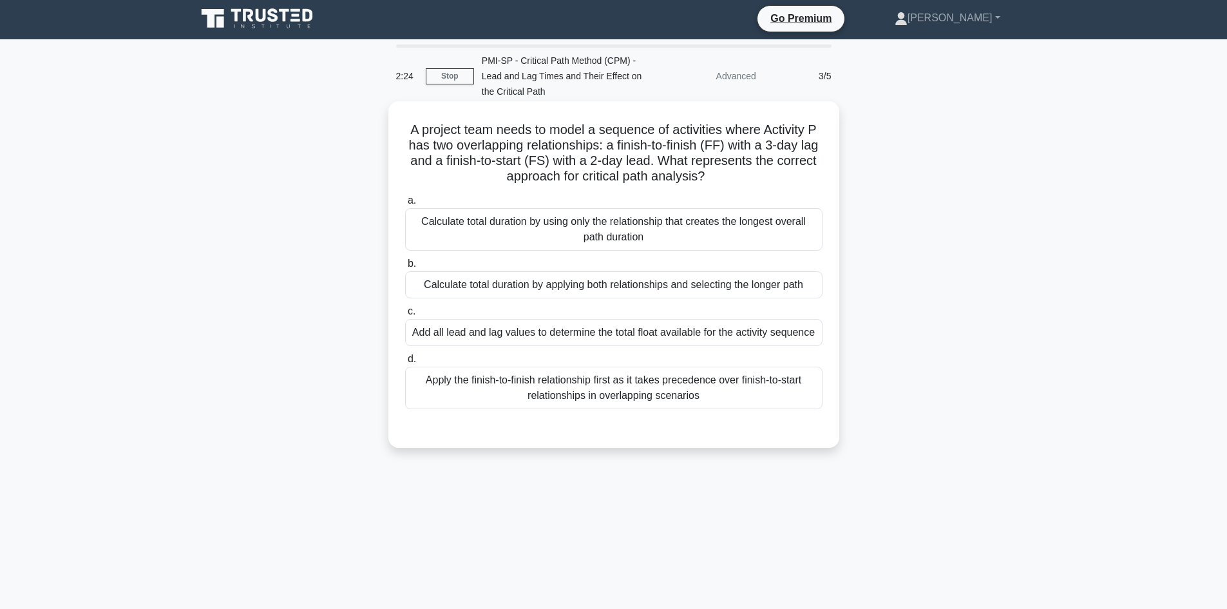
scroll to position [0, 0]
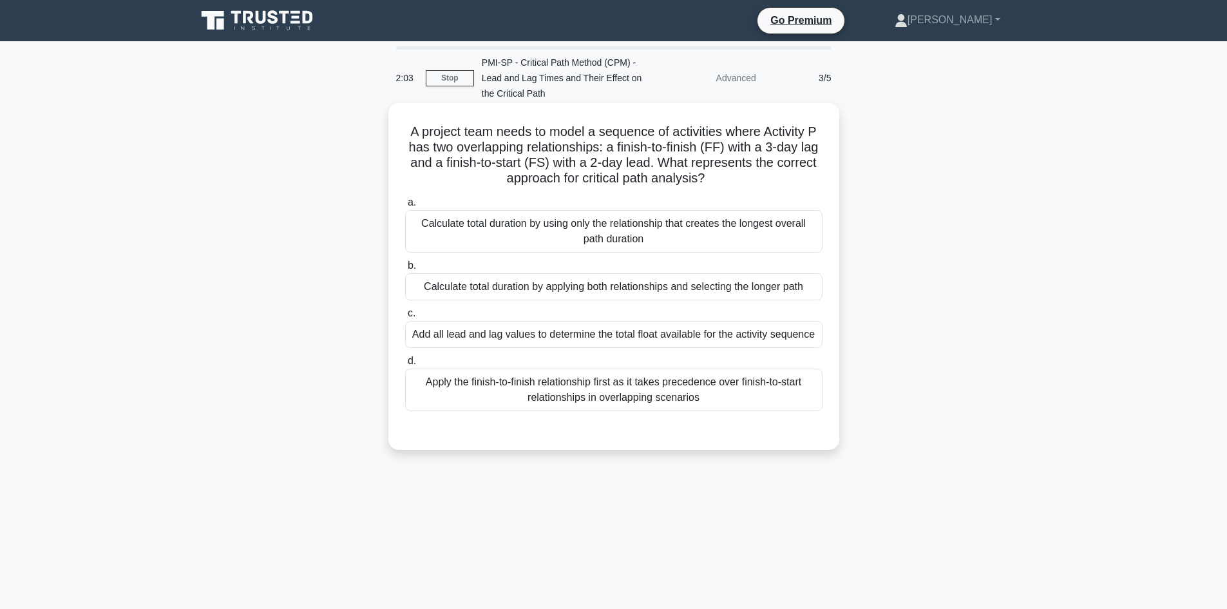
click at [644, 244] on div "Calculate total duration by using only the relationship that creates the longes…" at bounding box center [613, 231] width 417 height 43
click at [405, 207] on input "a. Calculate total duration by using only the relationship that creates the lon…" at bounding box center [405, 202] width 0 height 8
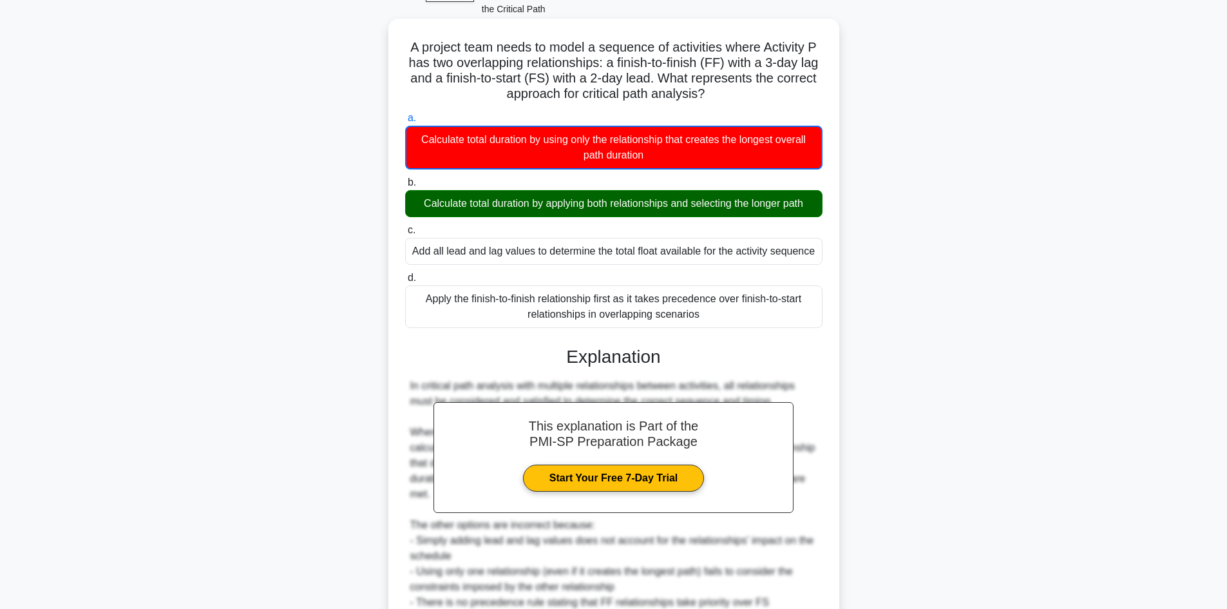
scroll to position [203, 0]
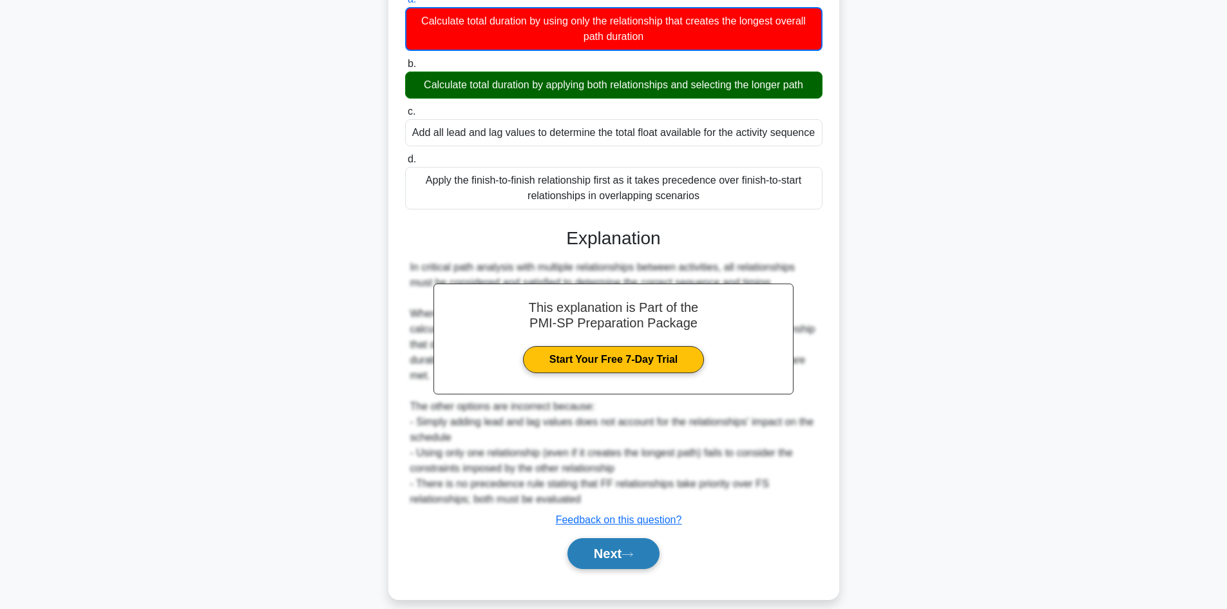
click at [633, 549] on button "Next" at bounding box center [613, 553] width 92 height 31
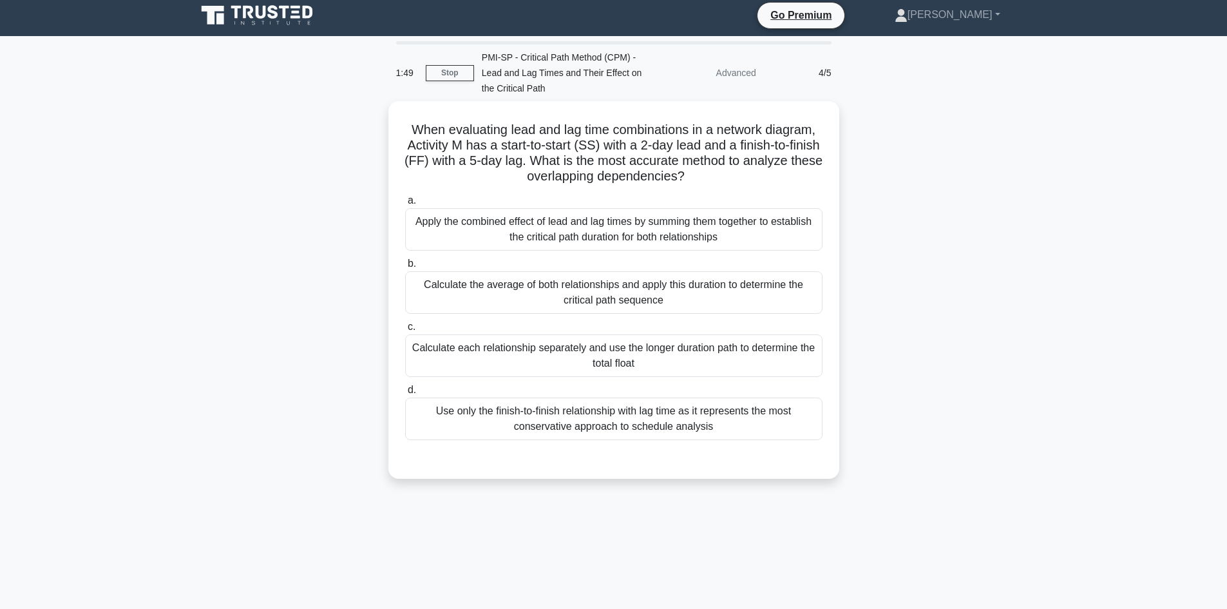
scroll to position [0, 0]
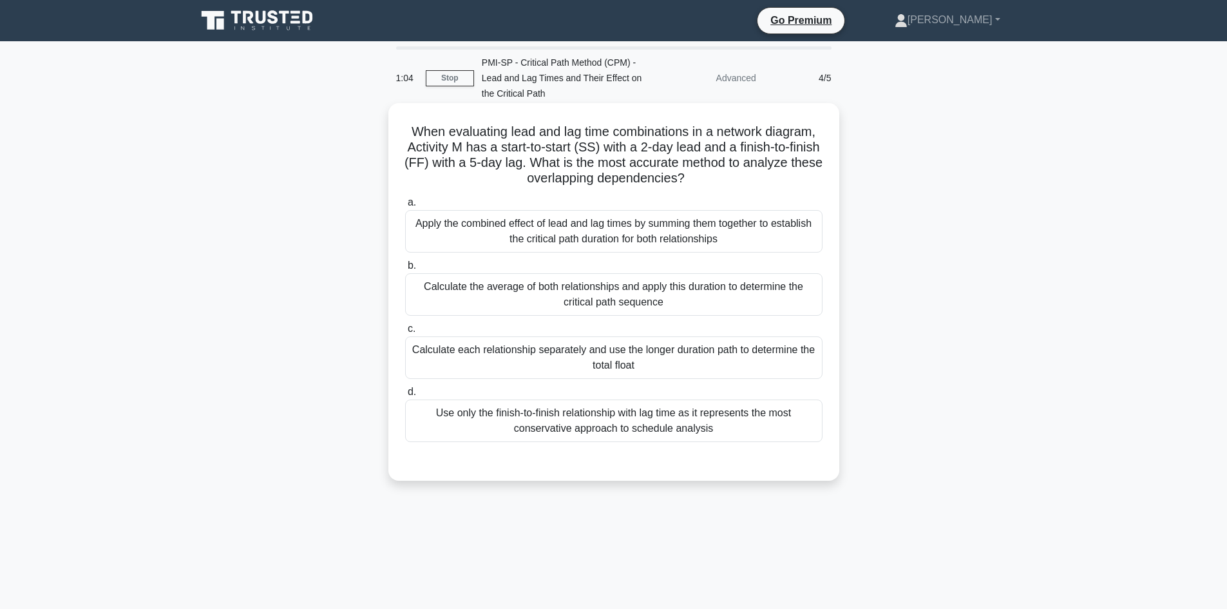
drag, startPoint x: 403, startPoint y: 129, endPoint x: 737, endPoint y: 425, distance: 446.7
click at [737, 425] on div "When evaluating lead and lag time combinations in a network diagram, Activity M…" at bounding box center [614, 291] width 441 height 367
copy div "When evaluating lead and lag time combinations in a network diagram, Activity M…"
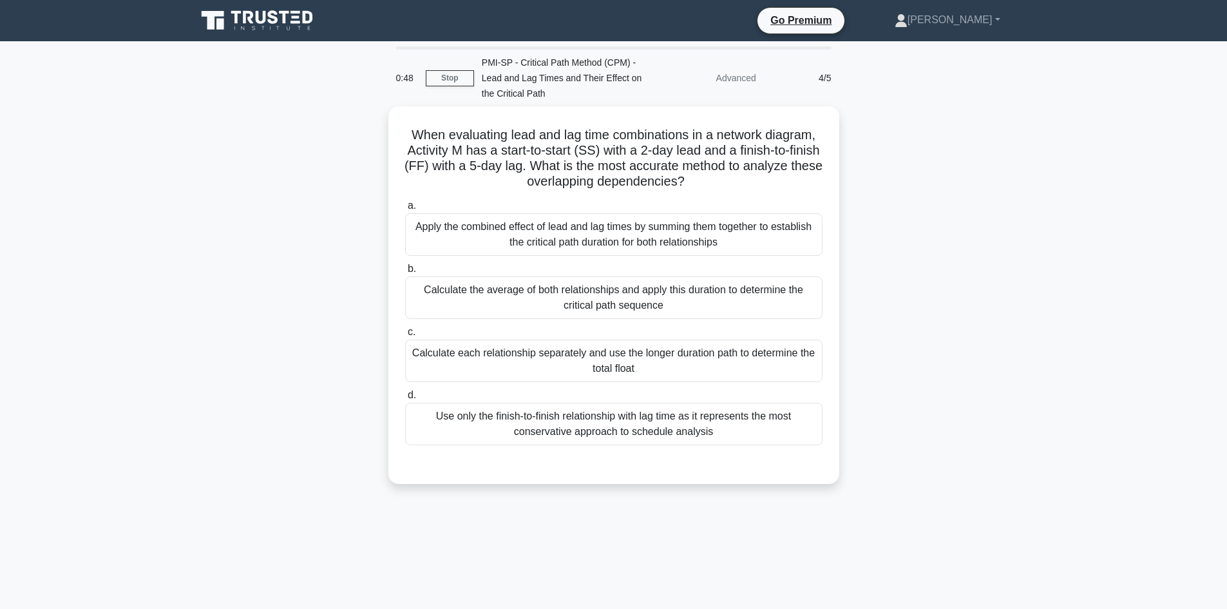
click at [312, 270] on div "When evaluating lead and lag time combinations in a network diagram, Activity M…" at bounding box center [614, 302] width 850 height 393
click at [313, 263] on div "When evaluating lead and lag time combinations in a network diagram, Activity M…" at bounding box center [614, 302] width 850 height 393
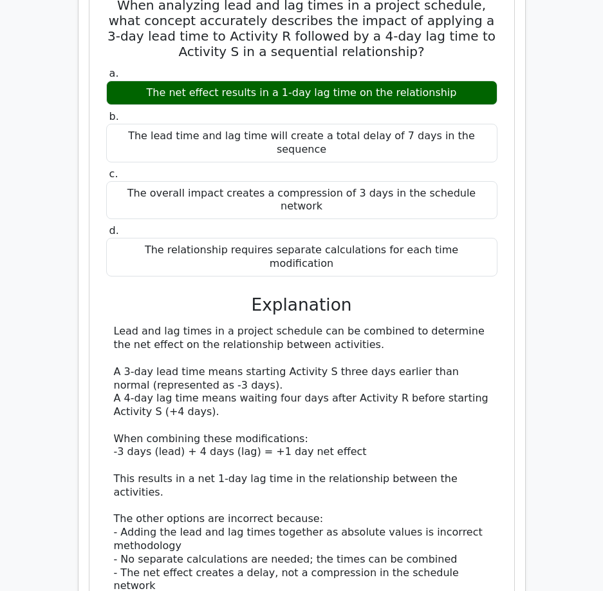
scroll to position [1383, 0]
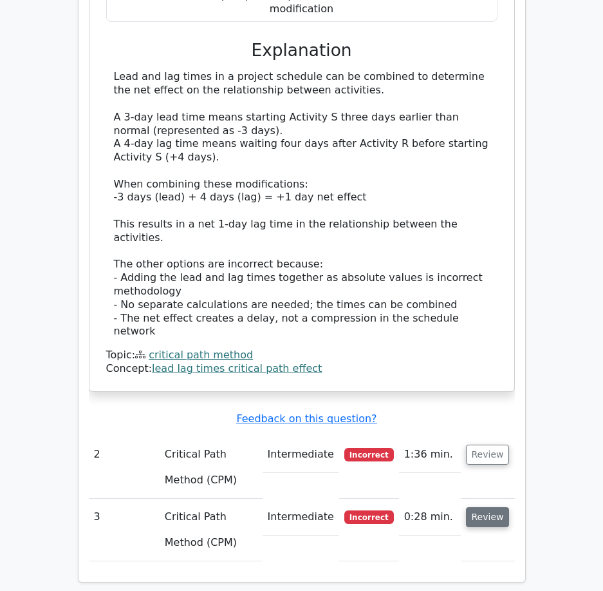
click at [494, 507] on button "Review" at bounding box center [488, 517] width 44 height 20
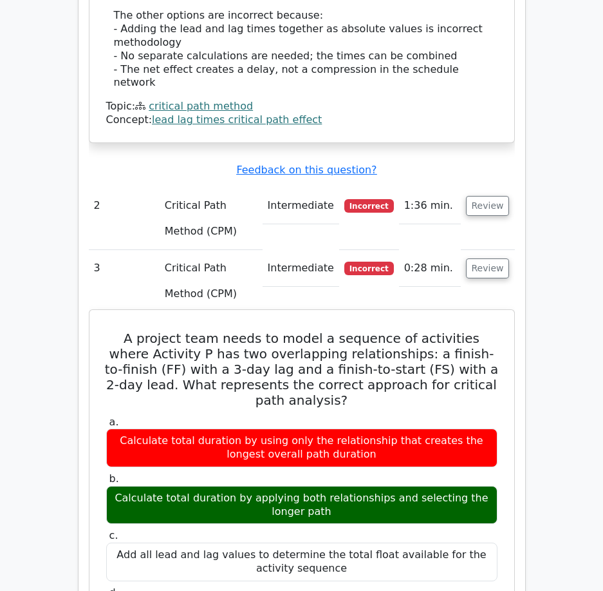
scroll to position [1705, 0]
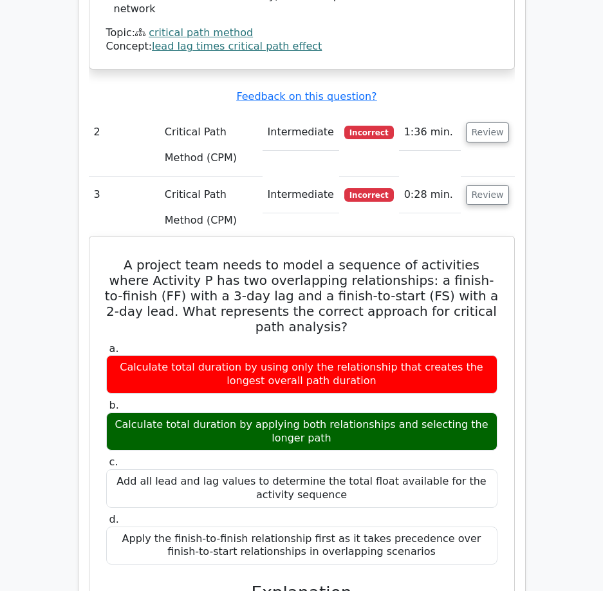
drag, startPoint x: 124, startPoint y: 151, endPoint x: 388, endPoint y: 421, distance: 377.6
click at [388, 421] on div "A project team needs to model a sequence of activities where Activity P has two…" at bounding box center [302, 565] width 415 height 647
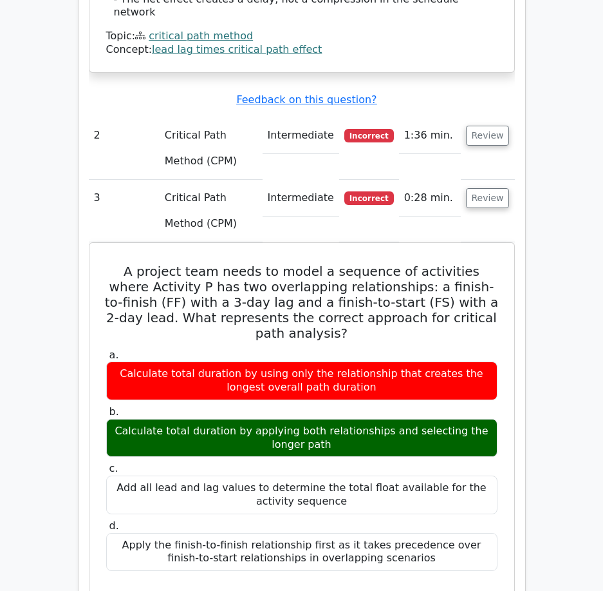
copy div "A project team needs to model a sequence of activities where Activity P has two…"
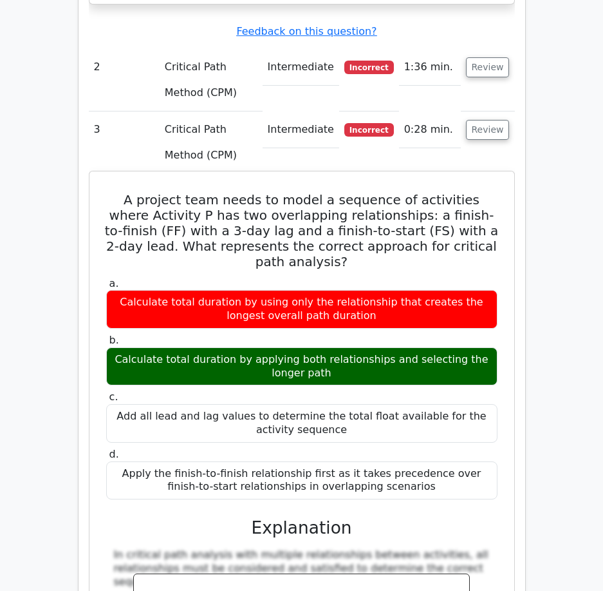
scroll to position [1898, 0]
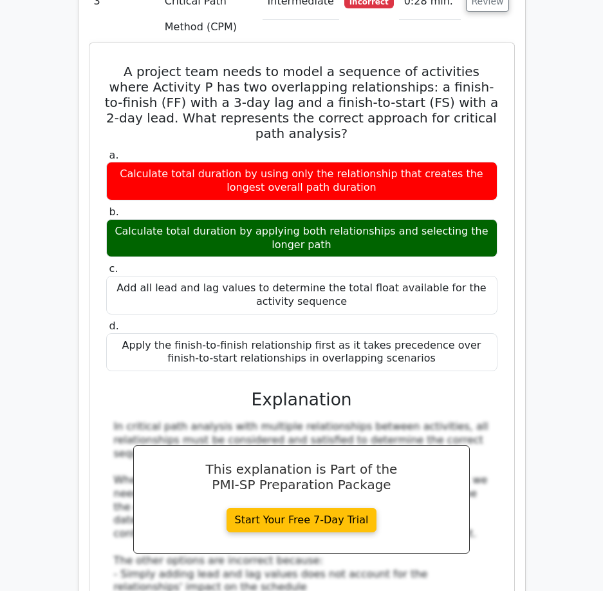
drag, startPoint x: 316, startPoint y: 117, endPoint x: 111, endPoint y: 101, distance: 205.4
click at [111, 219] on div "Calculate total duration by applying both relationships and selecting the longe…" at bounding box center [302, 238] width 392 height 39
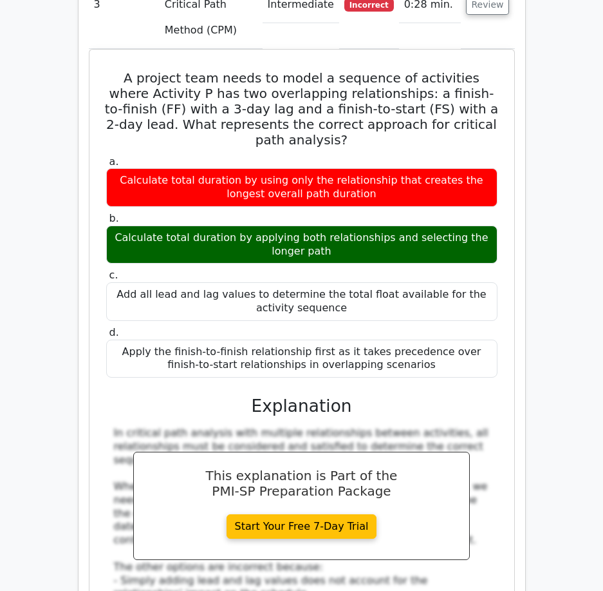
copy div "Calculate total duration by applying both relationships and selecting the longe…"
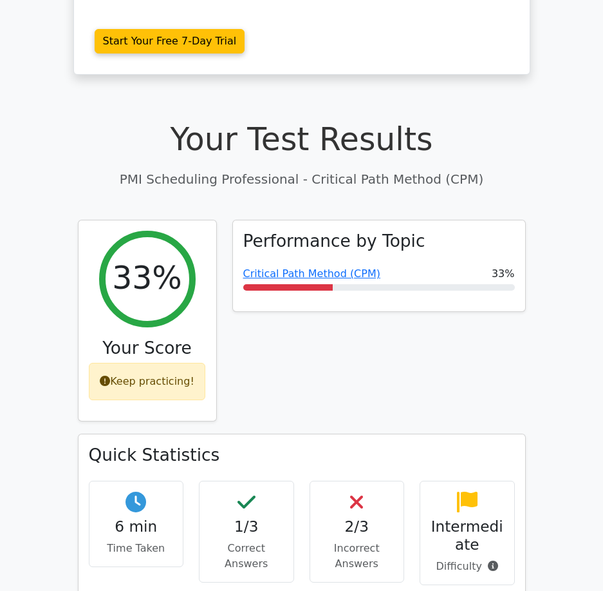
scroll to position [288, 0]
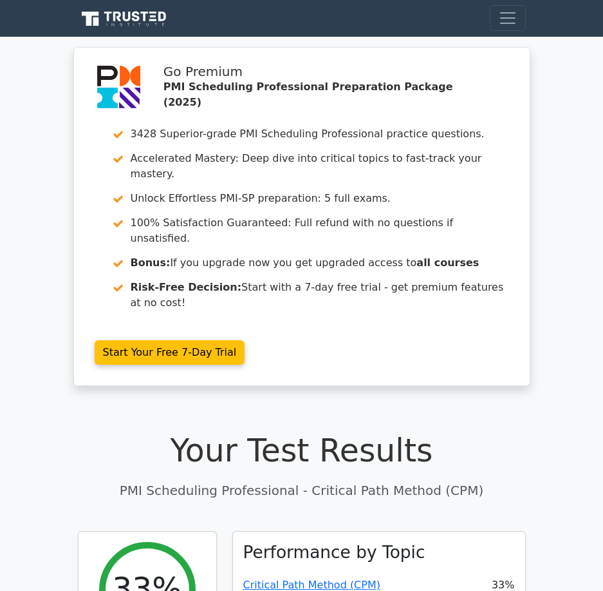
click at [131, 19] on icon at bounding box center [124, 19] width 93 height 19
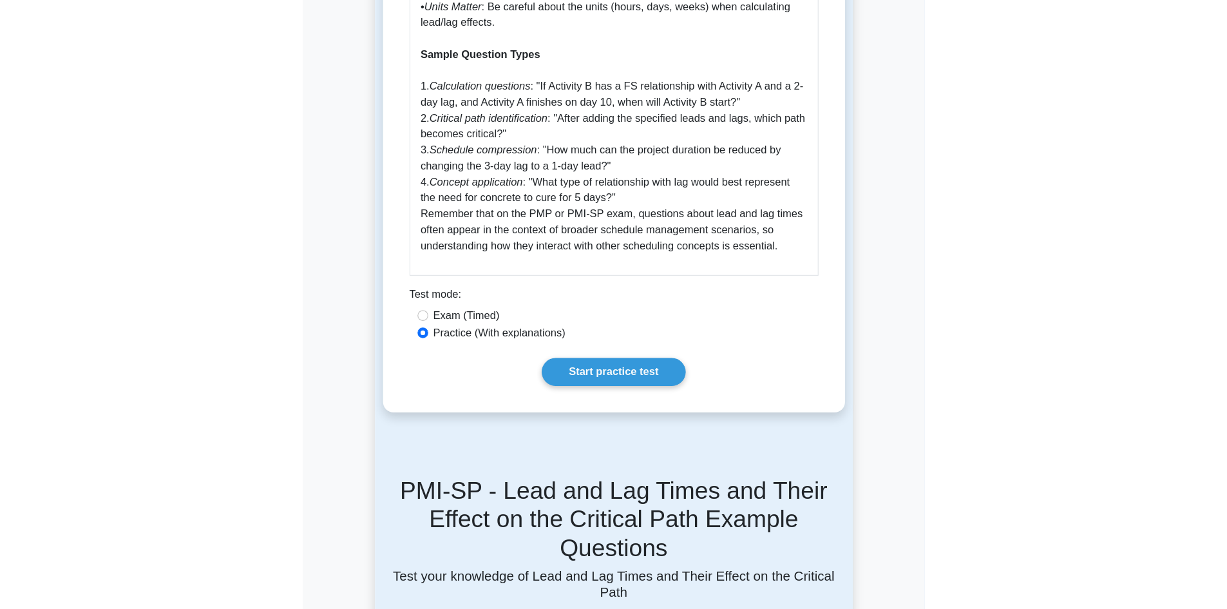
scroll to position [2705, 0]
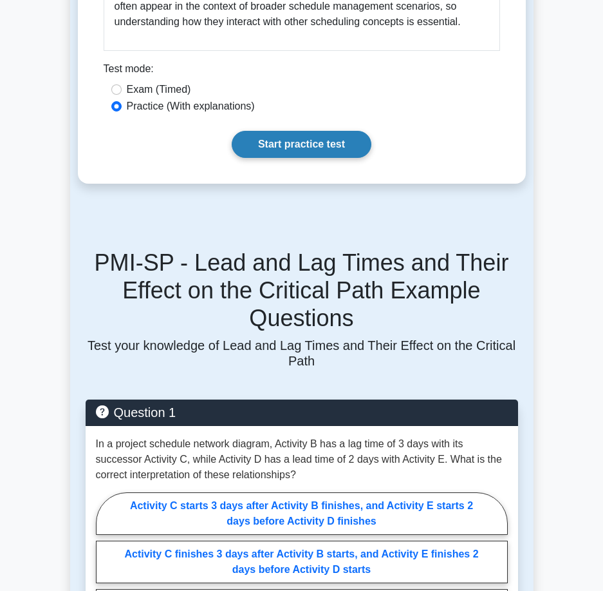
click at [309, 131] on link "Start practice test" at bounding box center [302, 144] width 140 height 27
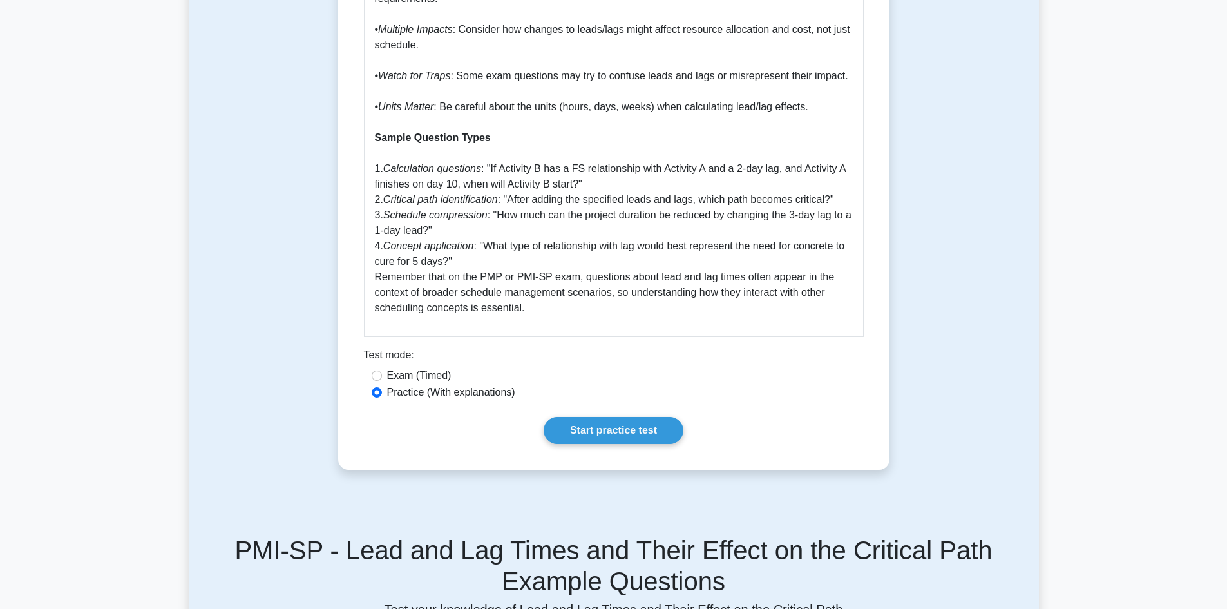
scroll to position [2154, 0]
click at [603, 418] on link "Start practice test" at bounding box center [614, 431] width 140 height 27
click at [603, 419] on link "Start practice test" at bounding box center [614, 431] width 140 height 27
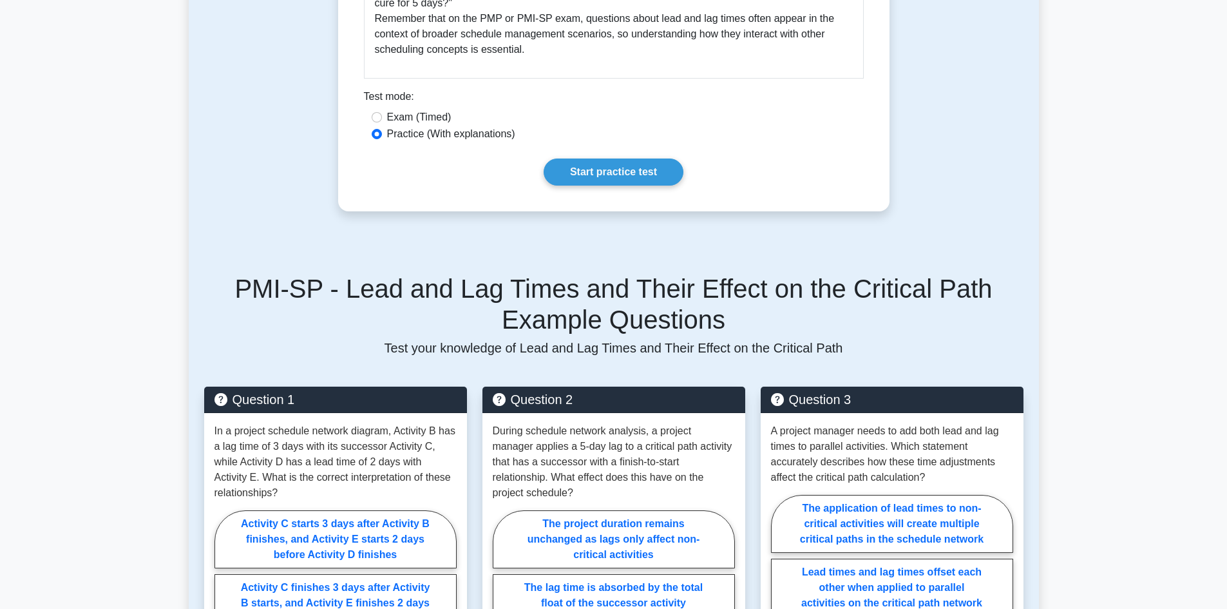
scroll to position [2411, 0]
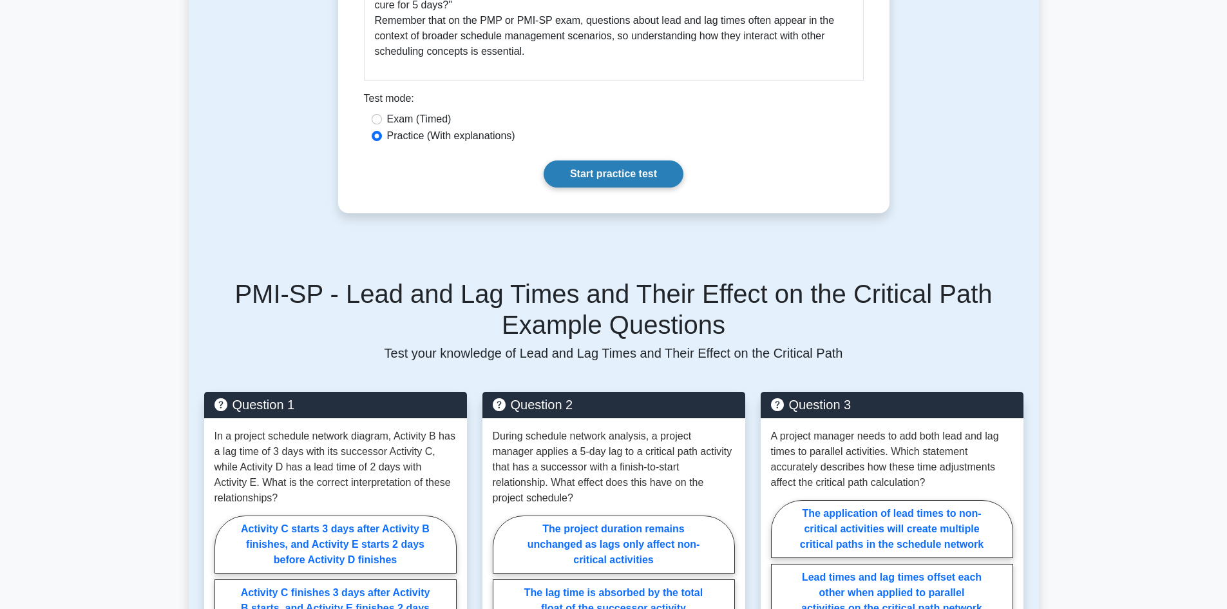
click at [603, 160] on link "Start practice test" at bounding box center [614, 173] width 140 height 27
click at [593, 160] on link "Start practice test" at bounding box center [614, 173] width 140 height 27
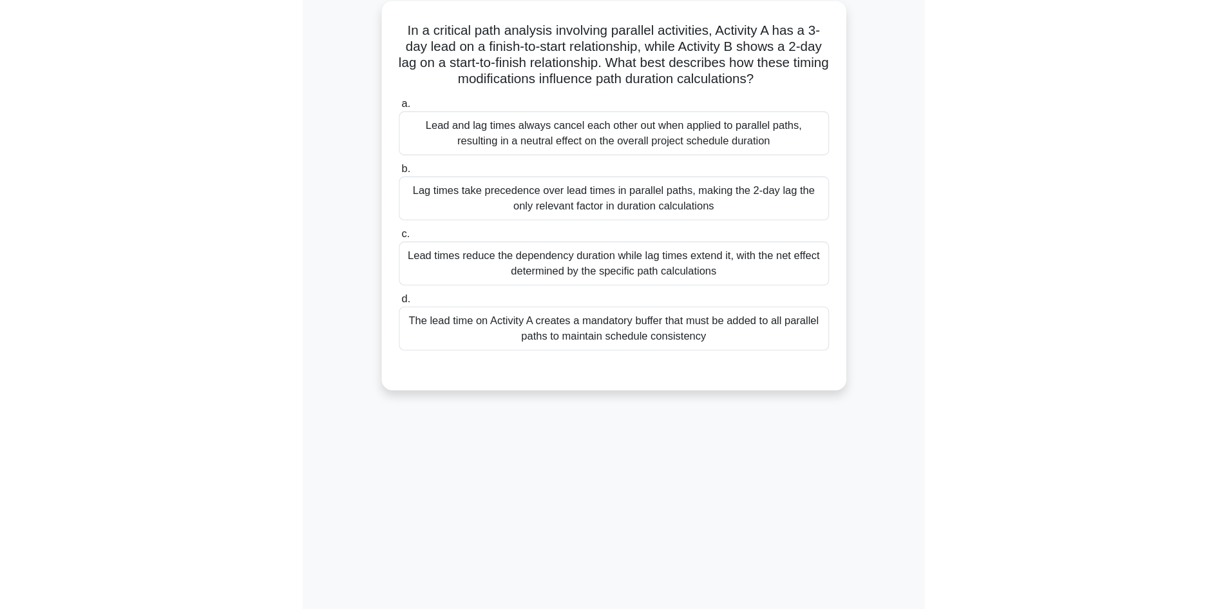
scroll to position [87, 0]
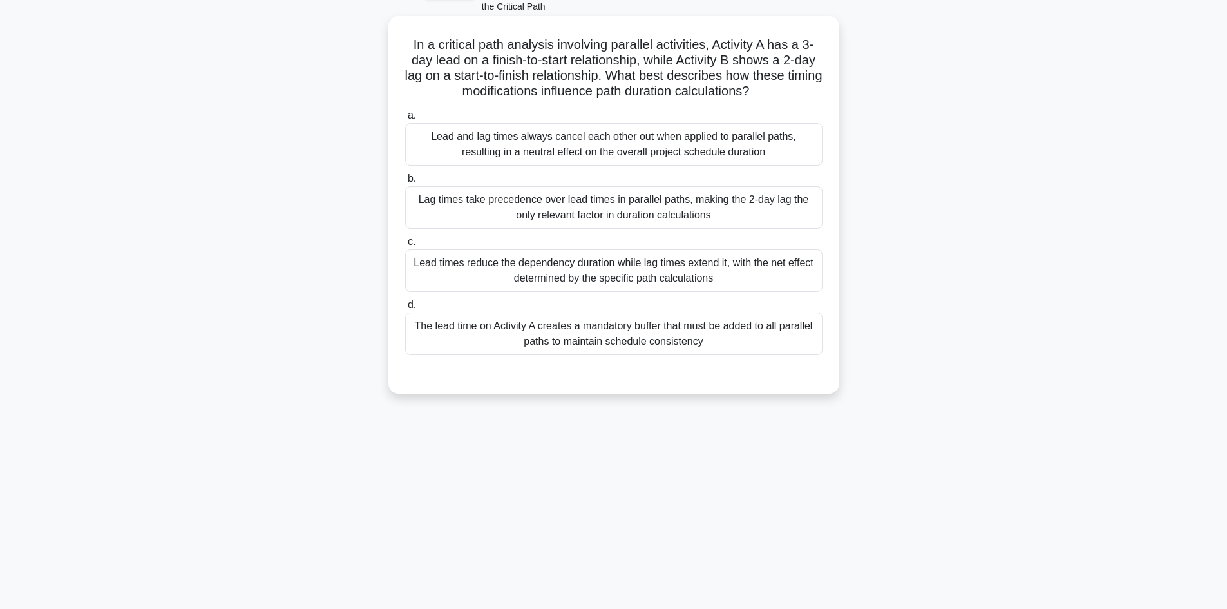
click at [582, 335] on div "The lead time on Activity A creates a mandatory buffer that must be added to al…" at bounding box center [613, 333] width 417 height 43
click at [405, 309] on input "d. The lead time on Activity A creates a mandatory buffer that must be added to…" at bounding box center [405, 305] width 0 height 8
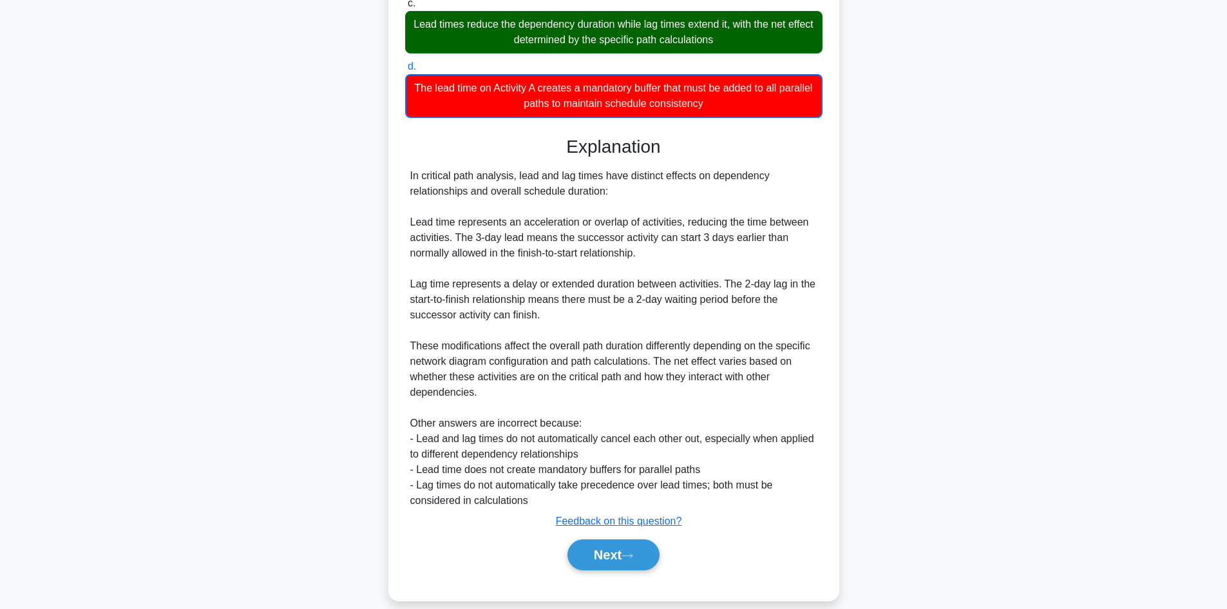
scroll to position [342, 0]
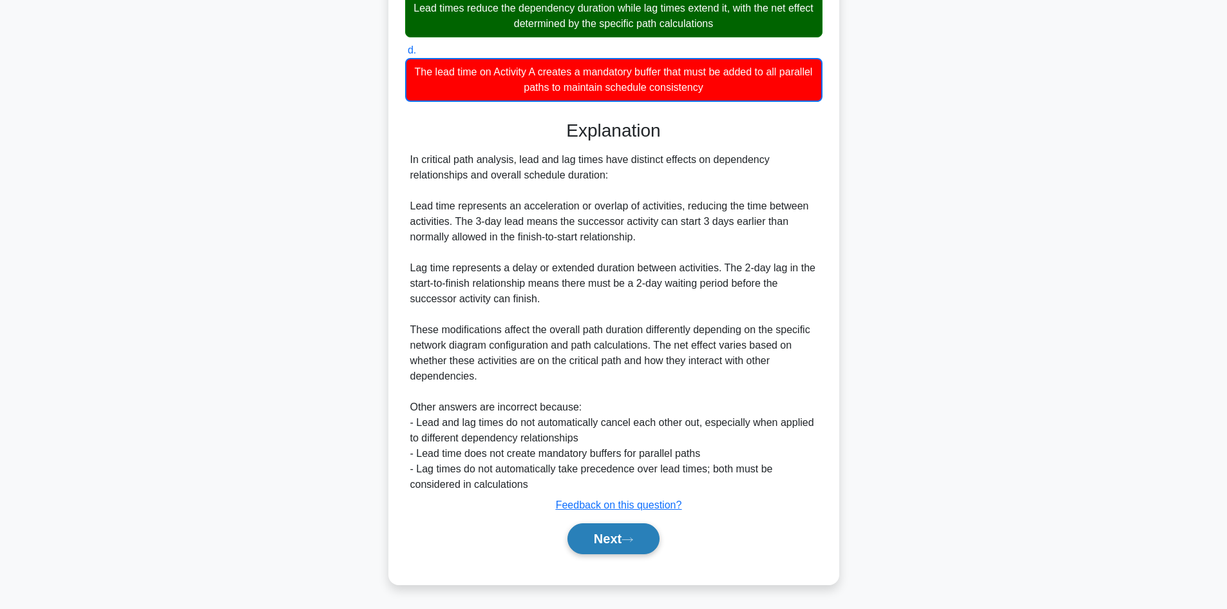
click at [603, 529] on button "Next" at bounding box center [613, 538] width 92 height 31
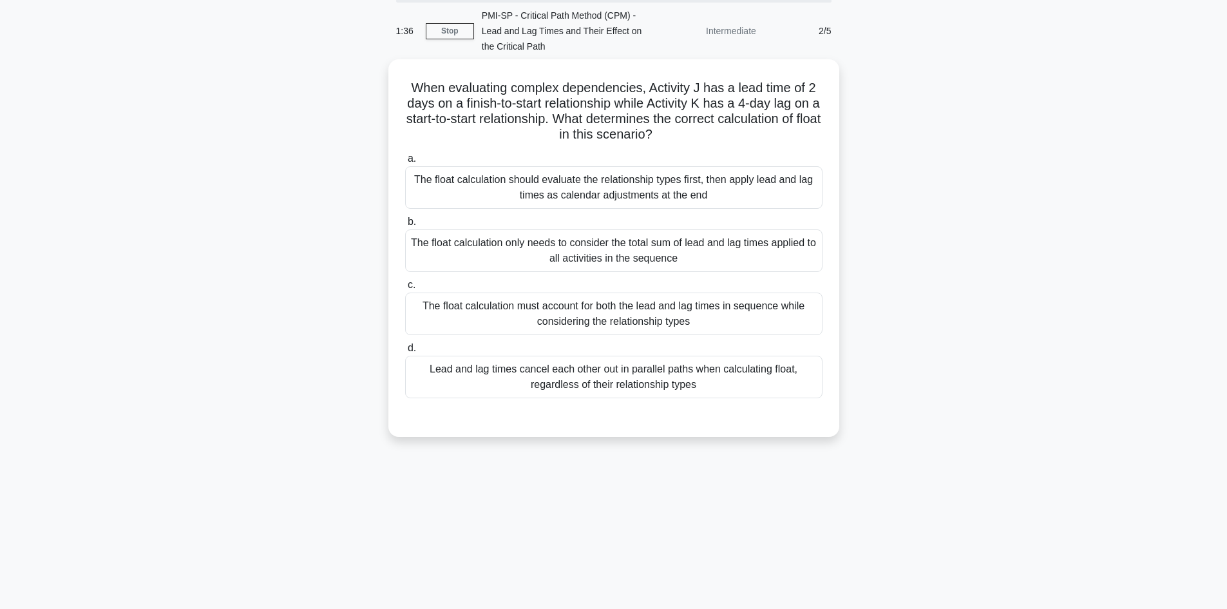
scroll to position [0, 0]
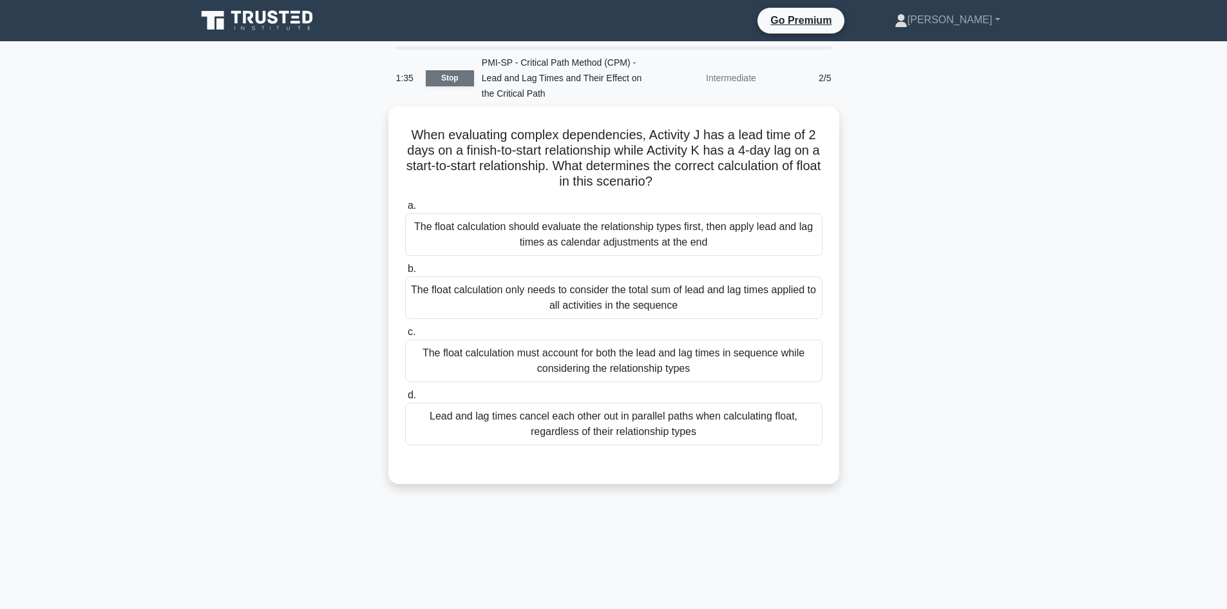
click at [449, 76] on link "Stop" at bounding box center [450, 78] width 48 height 16
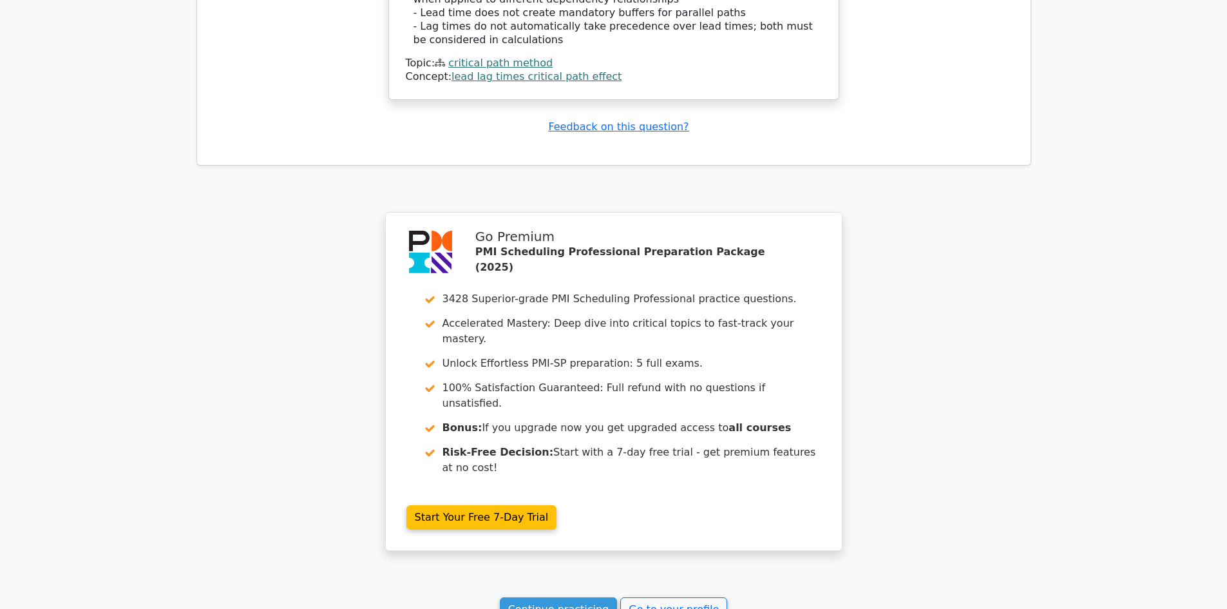
scroll to position [1777, 0]
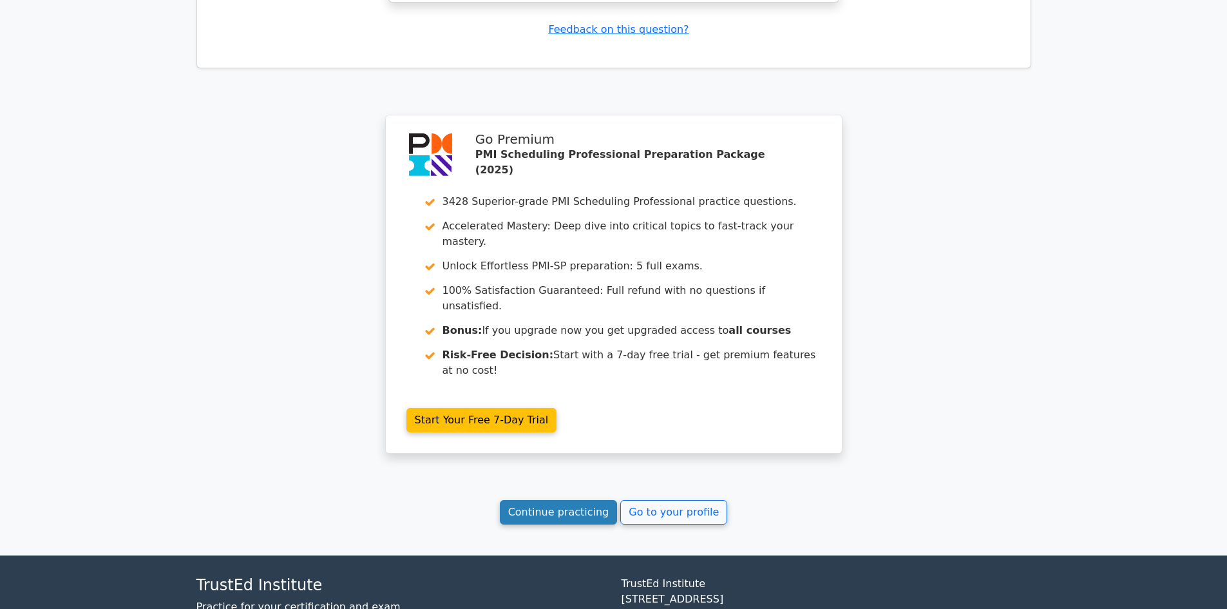
click at [580, 500] on link "Continue practicing" at bounding box center [559, 512] width 118 height 24
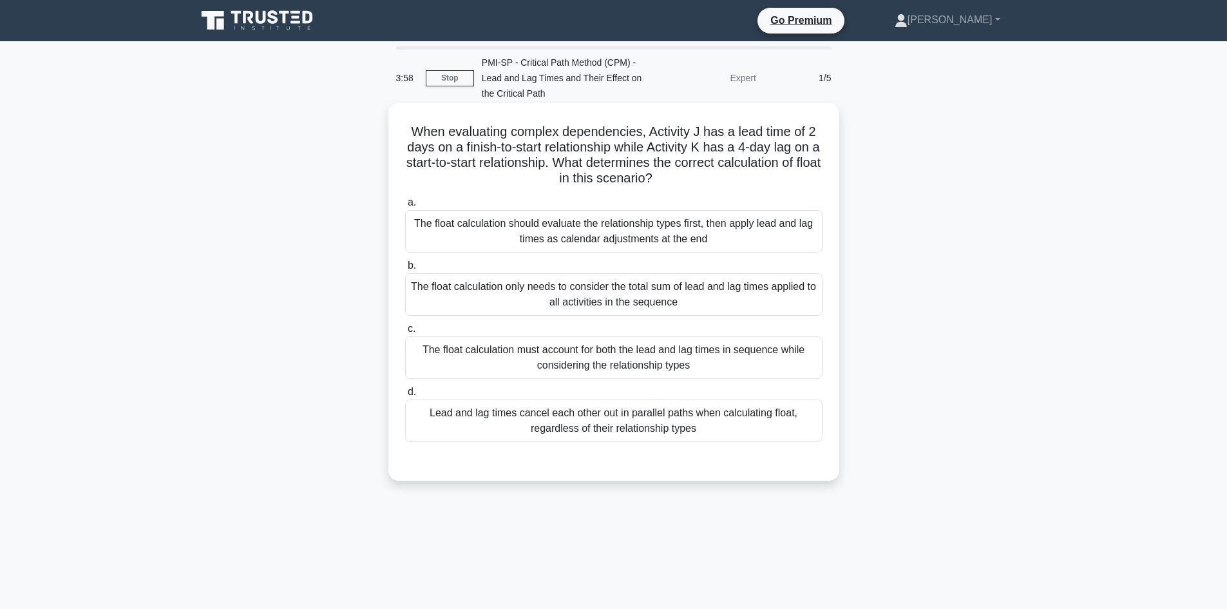
click at [578, 298] on div "The float calculation only needs to consider the total sum of lead and lag time…" at bounding box center [613, 294] width 417 height 43
click at [405, 270] on input "b. The float calculation only needs to consider the total sum of lead and lag t…" at bounding box center [405, 265] width 0 height 8
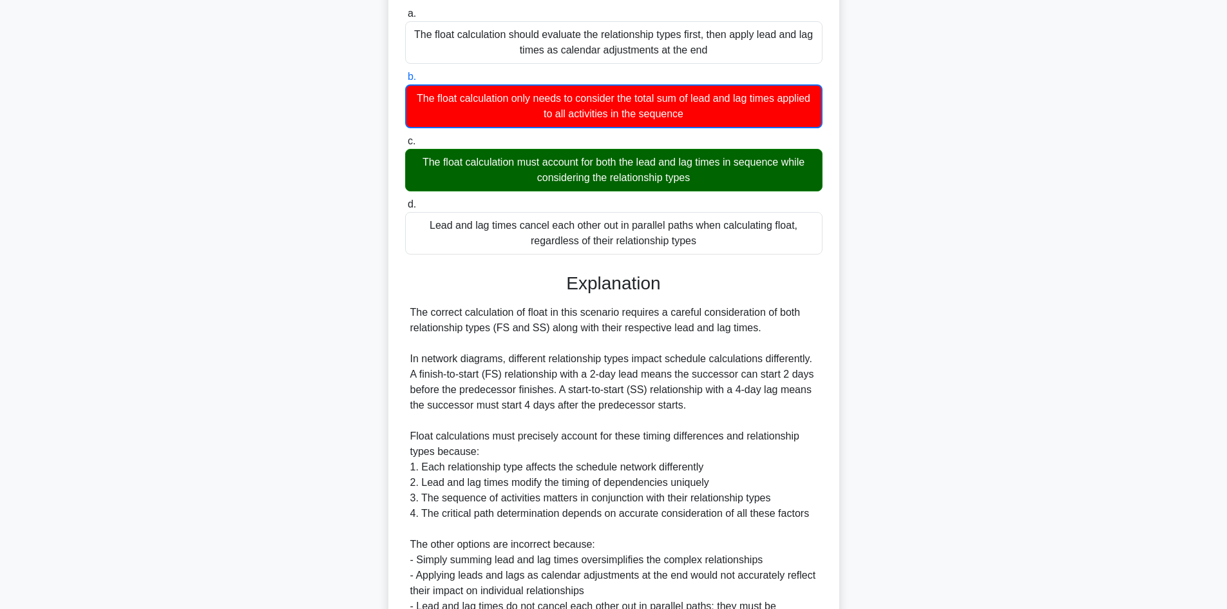
scroll to position [193, 0]
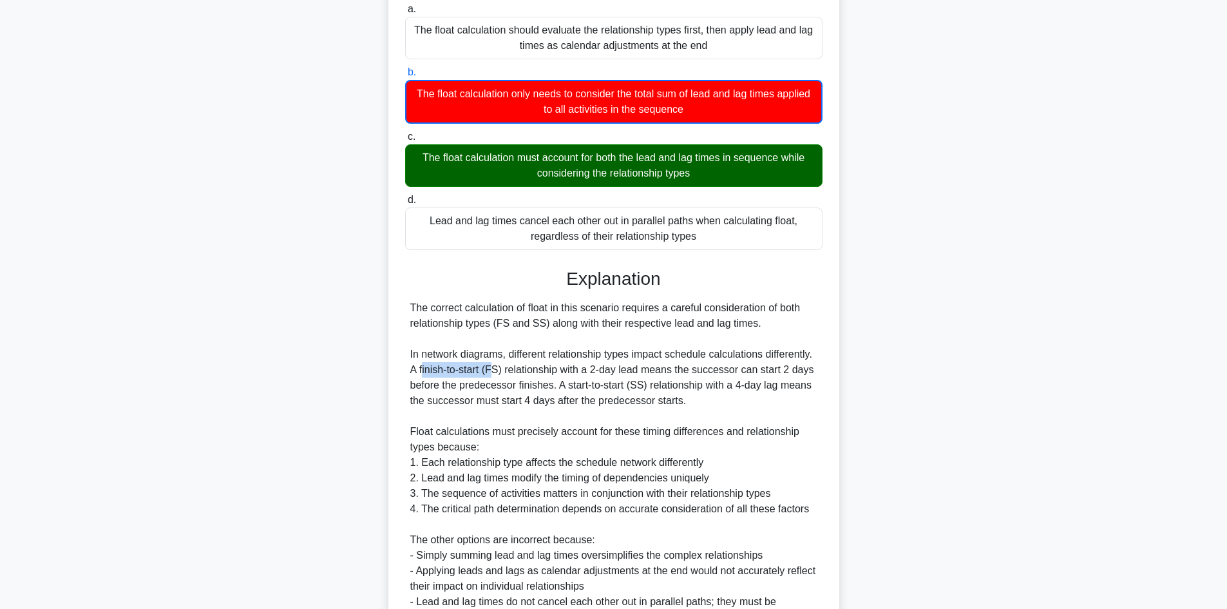
drag, startPoint x: 423, startPoint y: 368, endPoint x: 494, endPoint y: 371, distance: 70.9
click at [494, 371] on div "The correct calculation of float in this scenario requires a careful considerat…" at bounding box center [613, 462] width 407 height 325
drag, startPoint x: 573, startPoint y: 370, endPoint x: 629, endPoint y: 373, distance: 56.1
click at [629, 373] on div "The correct calculation of float in this scenario requires a careful considerat…" at bounding box center [613, 462] width 407 height 325
drag, startPoint x: 487, startPoint y: 370, endPoint x: 498, endPoint y: 370, distance: 10.9
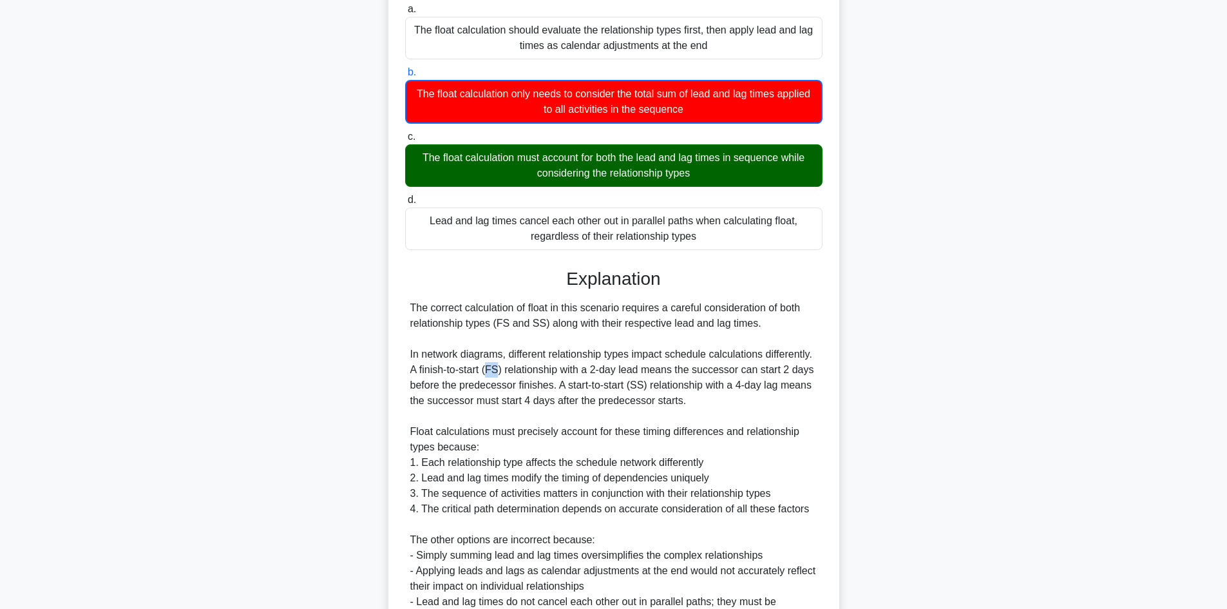
click at [498, 370] on div "The correct calculation of float in this scenario requires a careful considerat…" at bounding box center [613, 462] width 407 height 325
click at [486, 399] on div "The correct calculation of float in this scenario requires a careful considerat…" at bounding box center [613, 462] width 407 height 325
drag, startPoint x: 592, startPoint y: 403, endPoint x: 631, endPoint y: 410, distance: 39.9
click at [669, 403] on div "The correct calculation of float in this scenario requires a careful considerat…" at bounding box center [613, 462] width 407 height 325
click at [602, 419] on div "The correct calculation of float in this scenario requires a careful considerat…" at bounding box center [613, 462] width 407 height 325
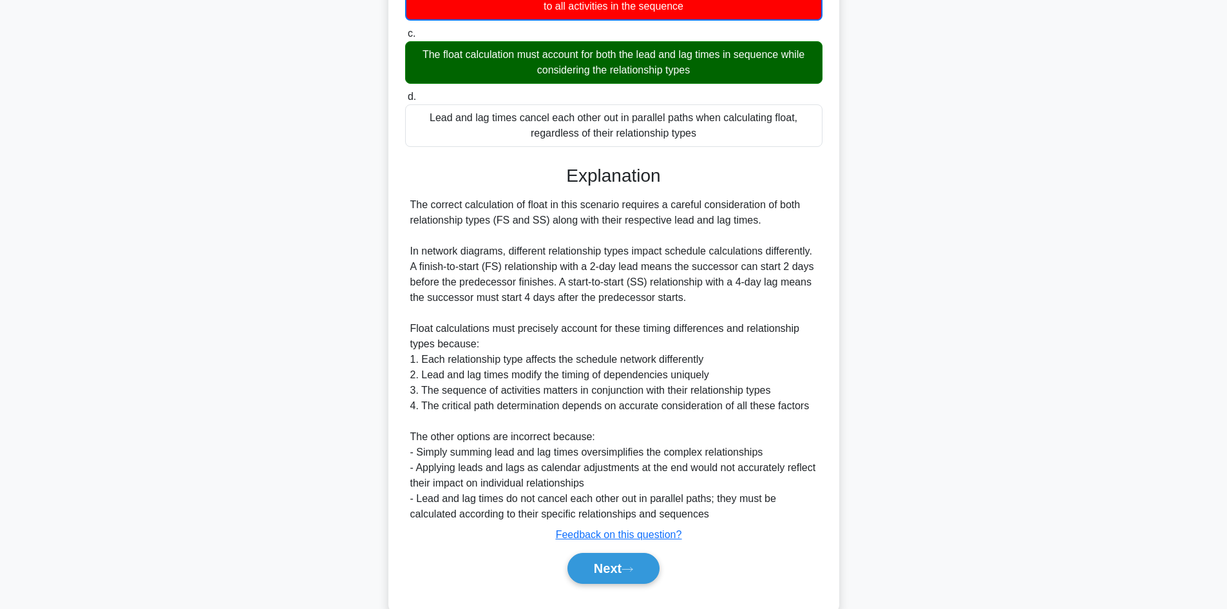
scroll to position [327, 0]
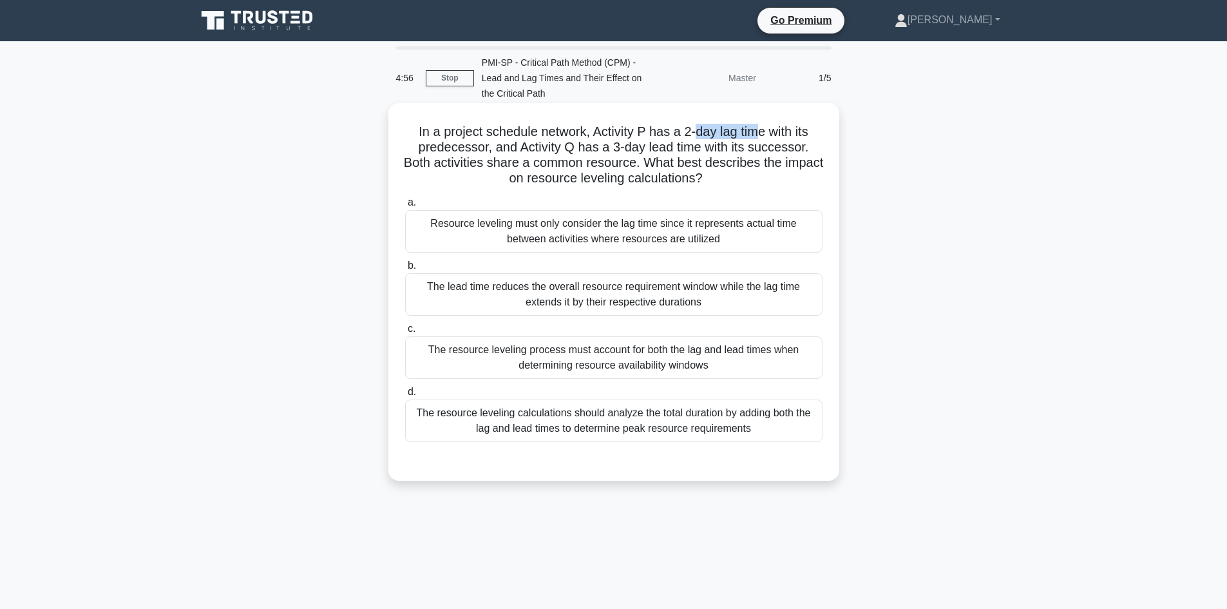
drag, startPoint x: 697, startPoint y: 125, endPoint x: 763, endPoint y: 127, distance: 66.4
click at [763, 127] on h5 "In a project schedule network, Activity P has a 2-day lag time with its predece…" at bounding box center [614, 155] width 420 height 63
click at [437, 152] on h5 "In a project schedule network, Activity P has a 2-day lag time with its predece…" at bounding box center [614, 155] width 420 height 63
drag, startPoint x: 611, startPoint y: 144, endPoint x: 784, endPoint y: 144, distance: 173.3
click at [784, 144] on h5 "In a project schedule network, Activity P has a 2-day lag time with its predece…" at bounding box center [614, 155] width 420 height 63
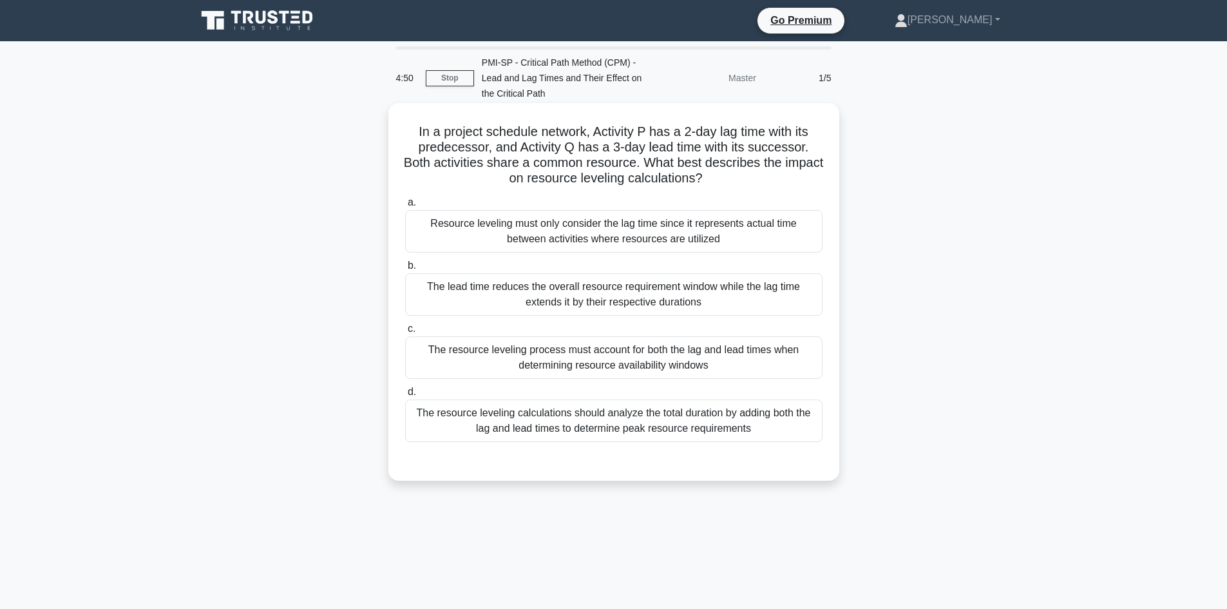
click at [716, 174] on icon at bounding box center [707, 176] width 15 height 14
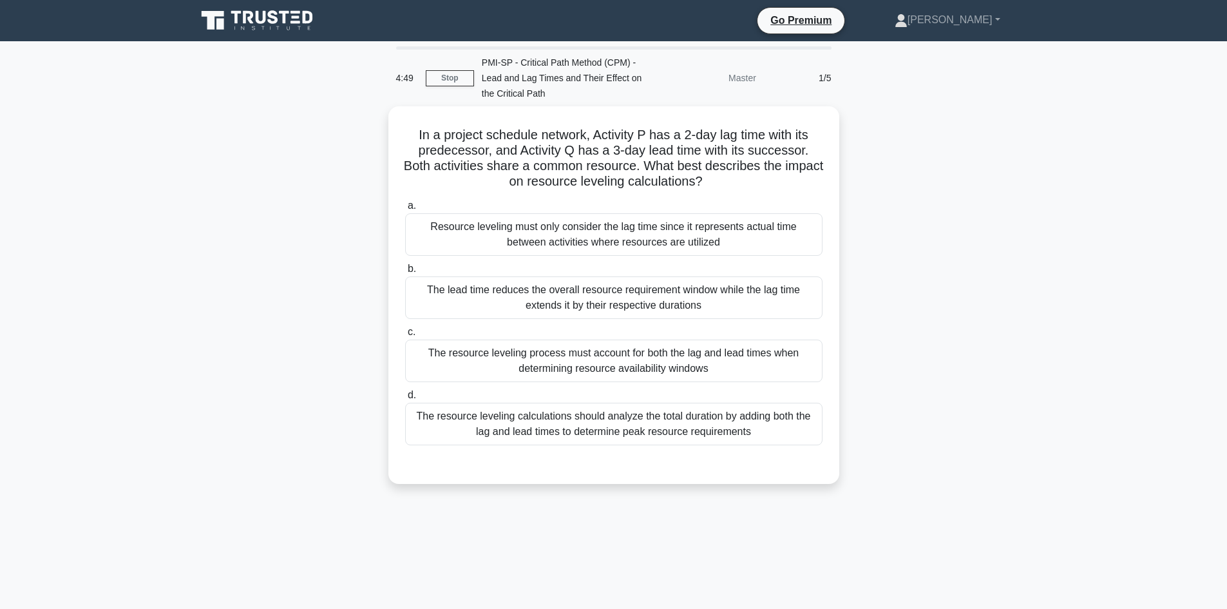
click at [304, 185] on div "In a project schedule network, Activity P has a 2-day lag time with its predece…" at bounding box center [614, 302] width 850 height 393
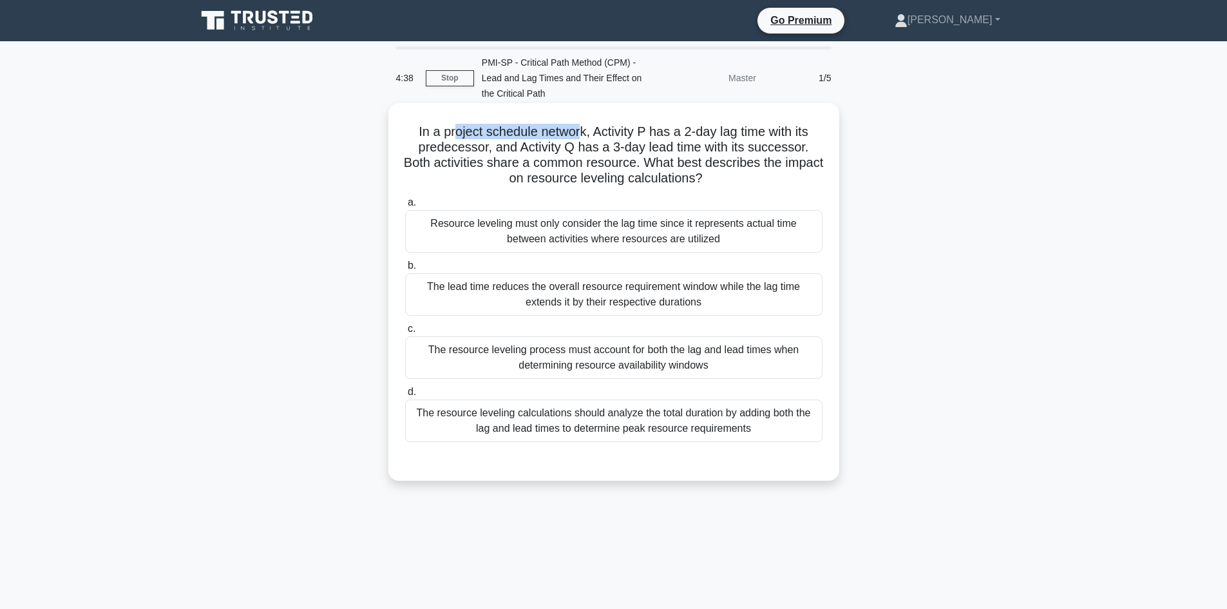
drag, startPoint x: 463, startPoint y: 132, endPoint x: 575, endPoint y: 135, distance: 112.1
click at [575, 135] on h5 "In a project schedule network, Activity P has a 2-day lag time with its predece…" at bounding box center [614, 155] width 420 height 63
drag, startPoint x: 627, startPoint y: 142, endPoint x: 640, endPoint y: 135, distance: 14.7
click at [627, 142] on h5 "In a project schedule network, Activity P has a 2-day lag time with its predece…" at bounding box center [614, 155] width 420 height 63
drag, startPoint x: 676, startPoint y: 131, endPoint x: 755, endPoint y: 127, distance: 79.3
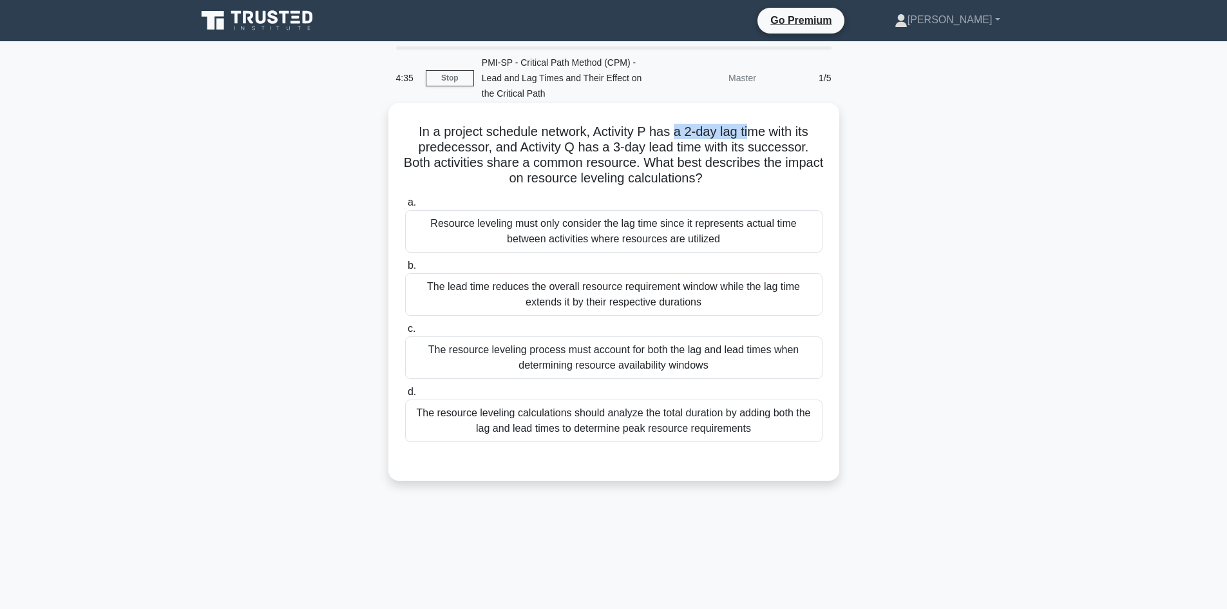
click at [755, 127] on h5 "In a project schedule network, Activity P has a 2-day lag time with its predece…" at bounding box center [614, 155] width 420 height 63
click at [652, 428] on div "The resource leveling calculations should analyze the total duration by adding …" at bounding box center [613, 420] width 417 height 43
click at [405, 396] on input "d. The resource leveling calculations should analyze the total duration by addi…" at bounding box center [405, 392] width 0 height 8
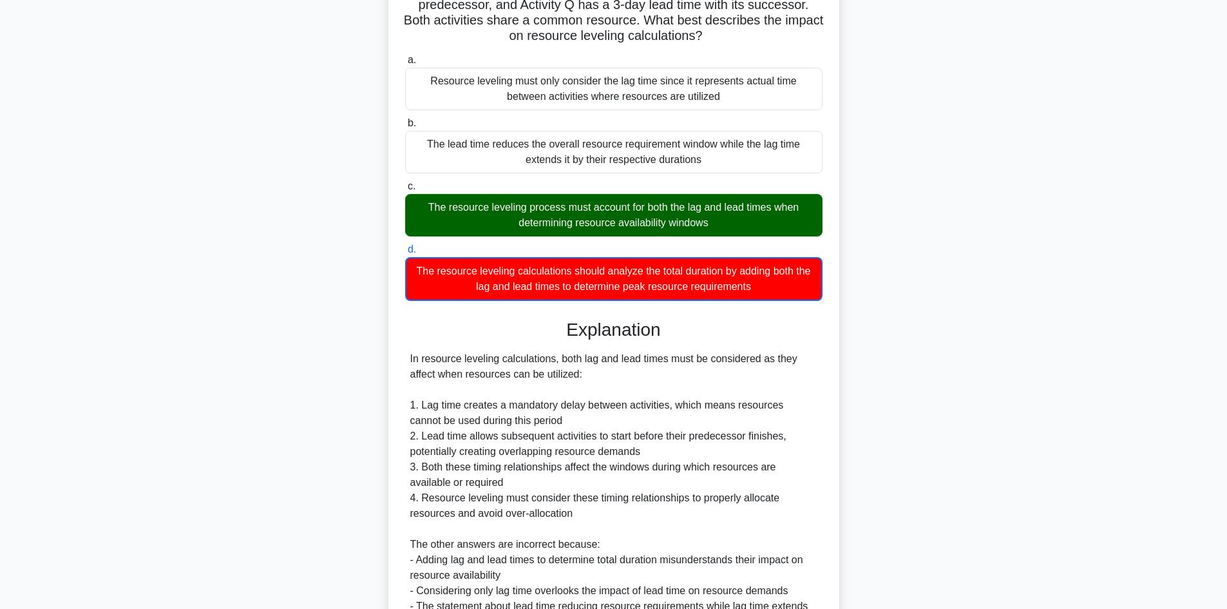
scroll to position [216, 0]
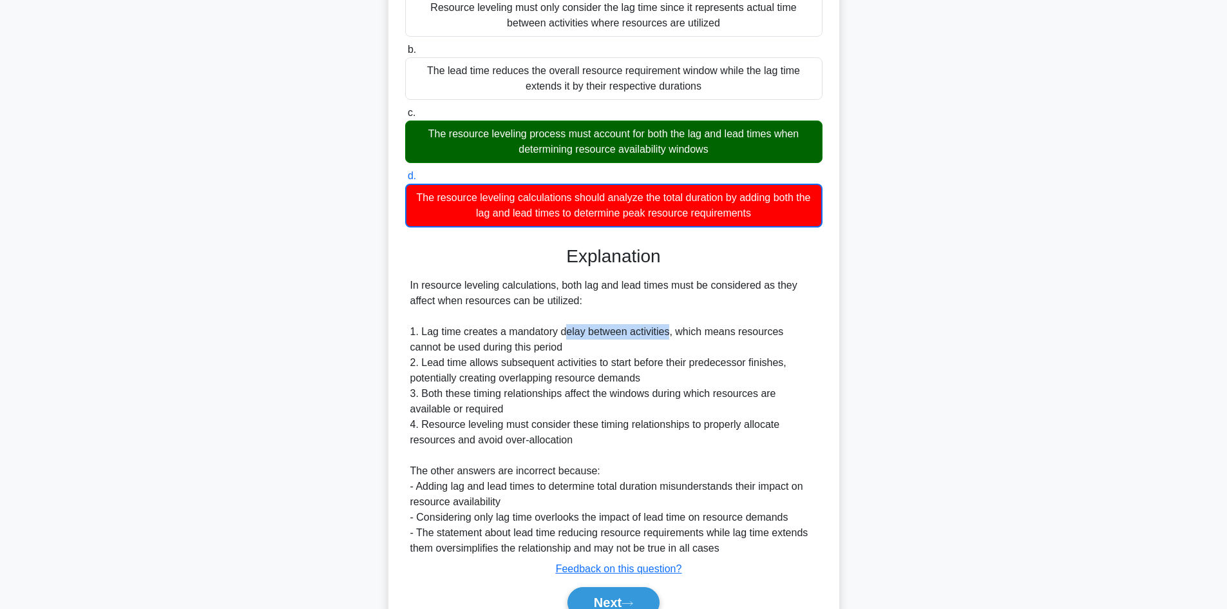
drag, startPoint x: 564, startPoint y: 331, endPoint x: 668, endPoint y: 339, distance: 104.0
click at [667, 331] on div "In resource leveling calculations, both lag and lead times must be considered a…" at bounding box center [613, 417] width 407 height 278
click at [664, 347] on div "In resource leveling calculations, both lag and lead times must be considered a…" at bounding box center [613, 417] width 407 height 278
drag, startPoint x: 517, startPoint y: 365, endPoint x: 602, endPoint y: 363, distance: 84.4
click at [602, 363] on div "In resource leveling calculations, both lag and lead times must be considered a…" at bounding box center [613, 417] width 407 height 278
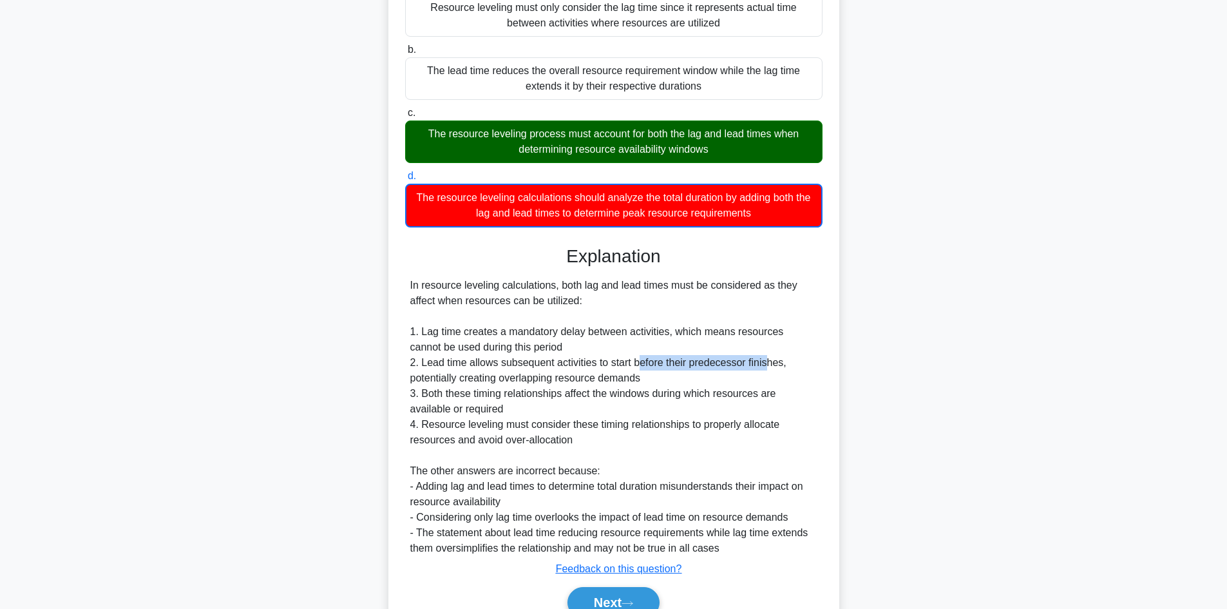
drag, startPoint x: 639, startPoint y: 365, endPoint x: 765, endPoint y: 367, distance: 126.3
click at [765, 367] on div "In resource leveling calculations, both lag and lead times must be considered a…" at bounding box center [613, 417] width 407 height 278
drag, startPoint x: 491, startPoint y: 374, endPoint x: 614, endPoint y: 390, distance: 124.6
click at [639, 385] on div "In resource leveling calculations, both lag and lead times must be considered a…" at bounding box center [613, 417] width 407 height 278
click at [527, 403] on div "In resource leveling calculations, both lag and lead times must be considered a…" at bounding box center [613, 417] width 407 height 278
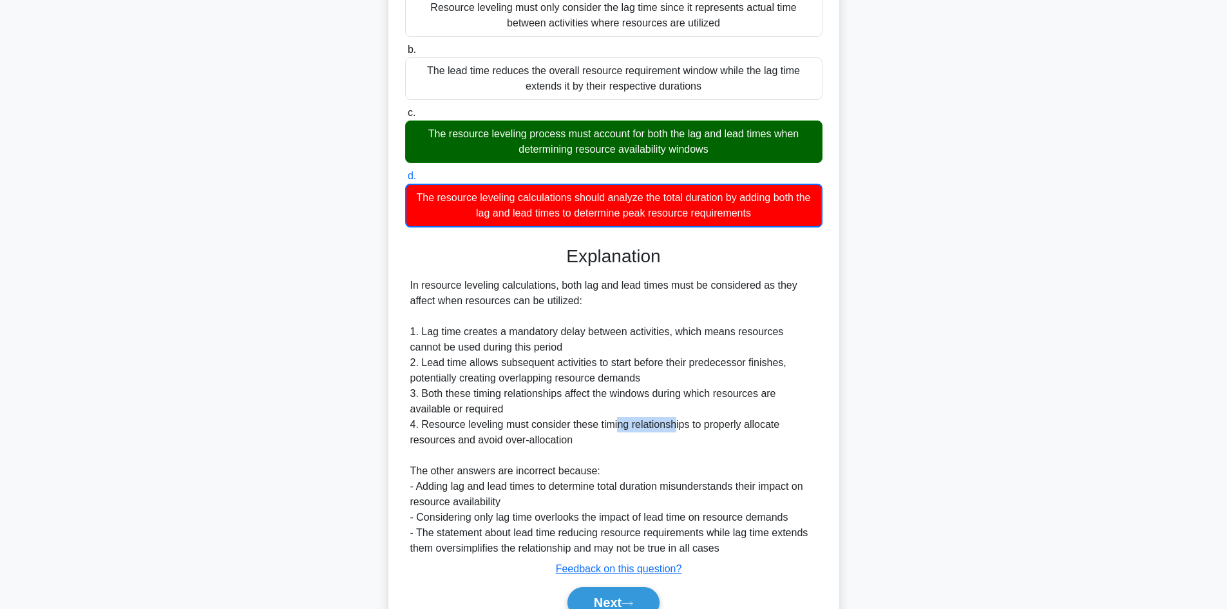
drag, startPoint x: 614, startPoint y: 428, endPoint x: 673, endPoint y: 432, distance: 59.3
click at [673, 432] on div "In resource leveling calculations, both lag and lead times must be considered a…" at bounding box center [613, 417] width 407 height 278
click at [697, 441] on div "In resource leveling calculations, both lag and lead times must be considered a…" at bounding box center [613, 417] width 407 height 278
click at [770, 419] on div "In resource leveling calculations, both lag and lead times must be considered a…" at bounding box center [613, 417] width 407 height 278
drag, startPoint x: 711, startPoint y: 424, endPoint x: 742, endPoint y: 428, distance: 31.2
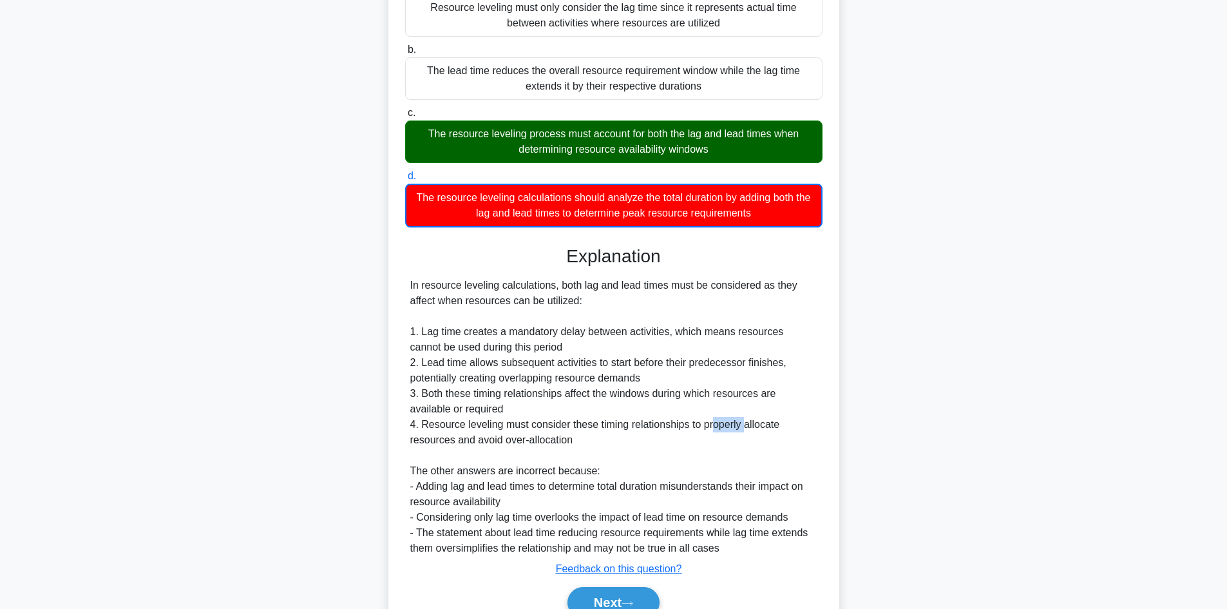
click at [742, 428] on div "In resource leveling calculations, both lag and lead times must be considered a…" at bounding box center [613, 417] width 407 height 278
click at [594, 439] on div "In resource leveling calculations, both lag and lead times must be considered a…" at bounding box center [613, 417] width 407 height 278
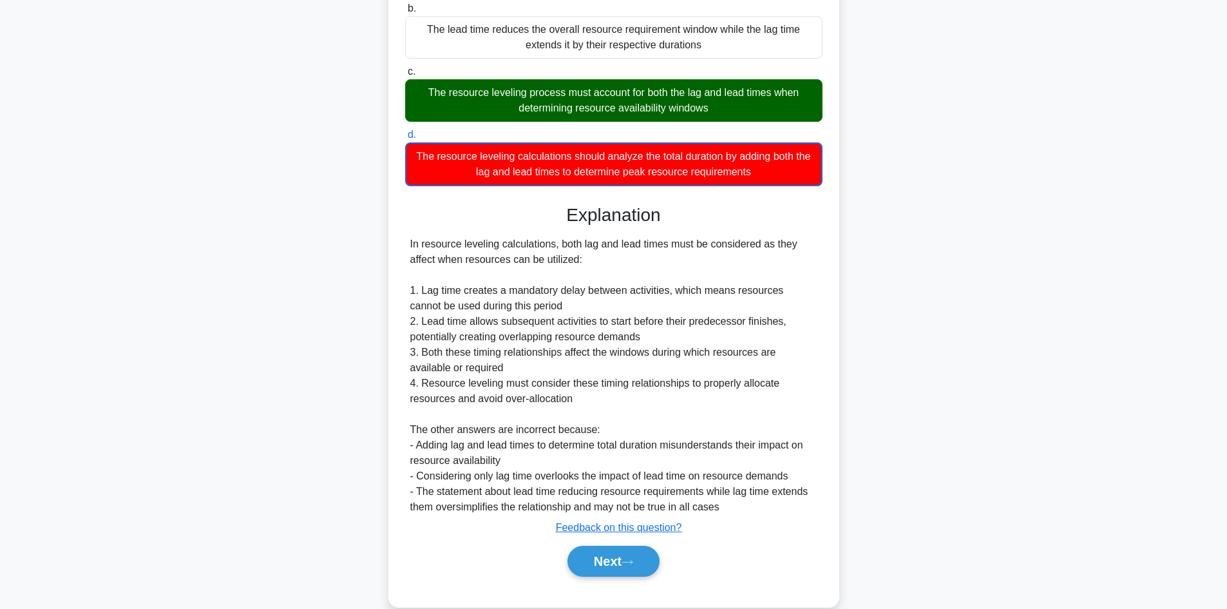
scroll to position [280, 0]
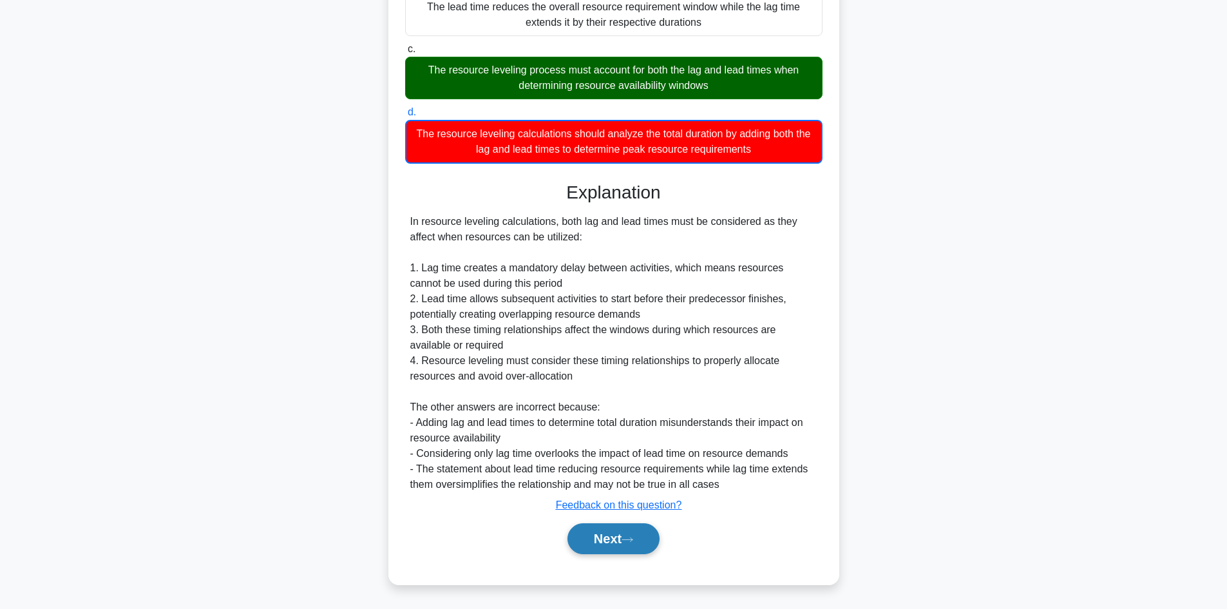
click at [622, 540] on button "Next" at bounding box center [613, 538] width 92 height 31
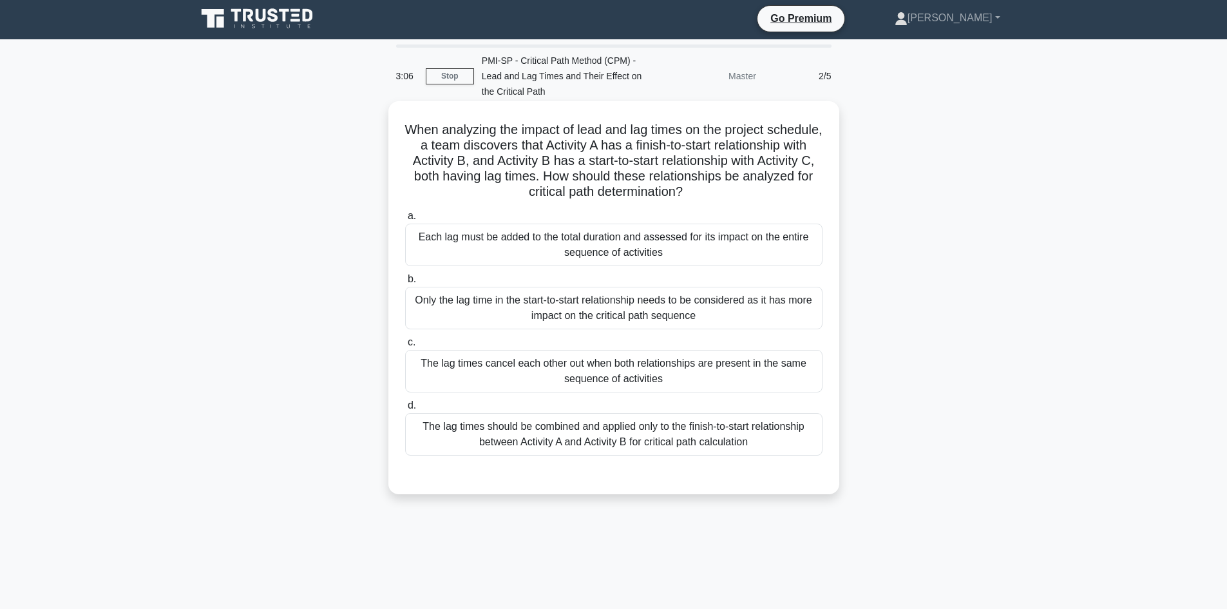
scroll to position [0, 0]
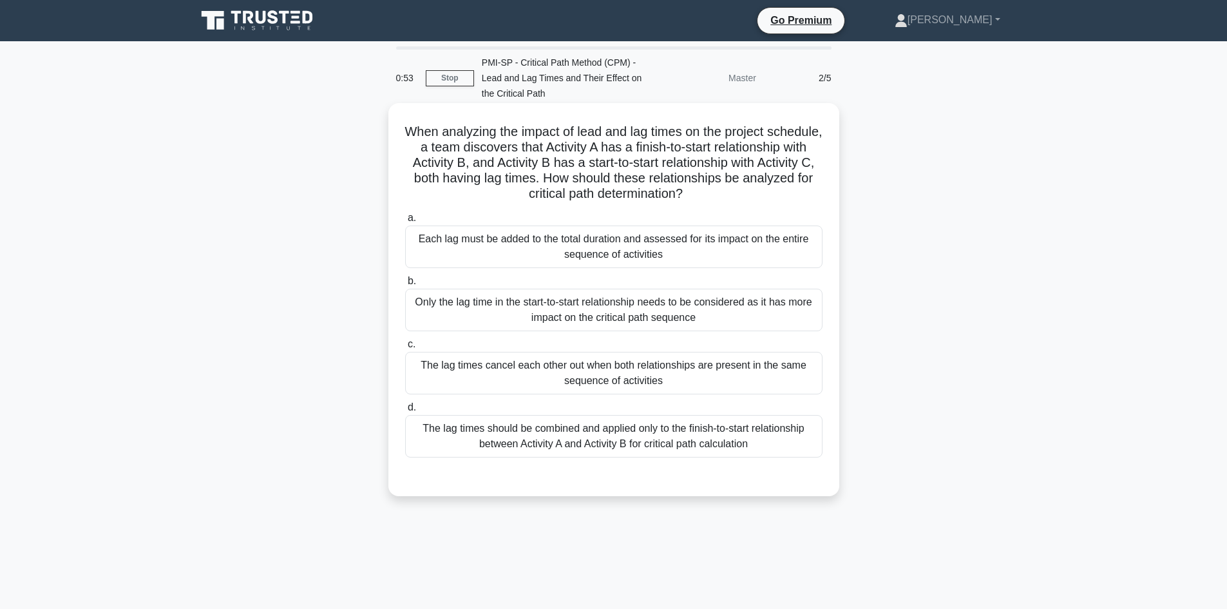
click at [649, 325] on div "Only the lag time in the start-to-start relationship needs to be considered as …" at bounding box center [613, 310] width 417 height 43
click at [405, 285] on input "b. Only the lag time in the start-to-start relationship needs to be considered …" at bounding box center [405, 281] width 0 height 8
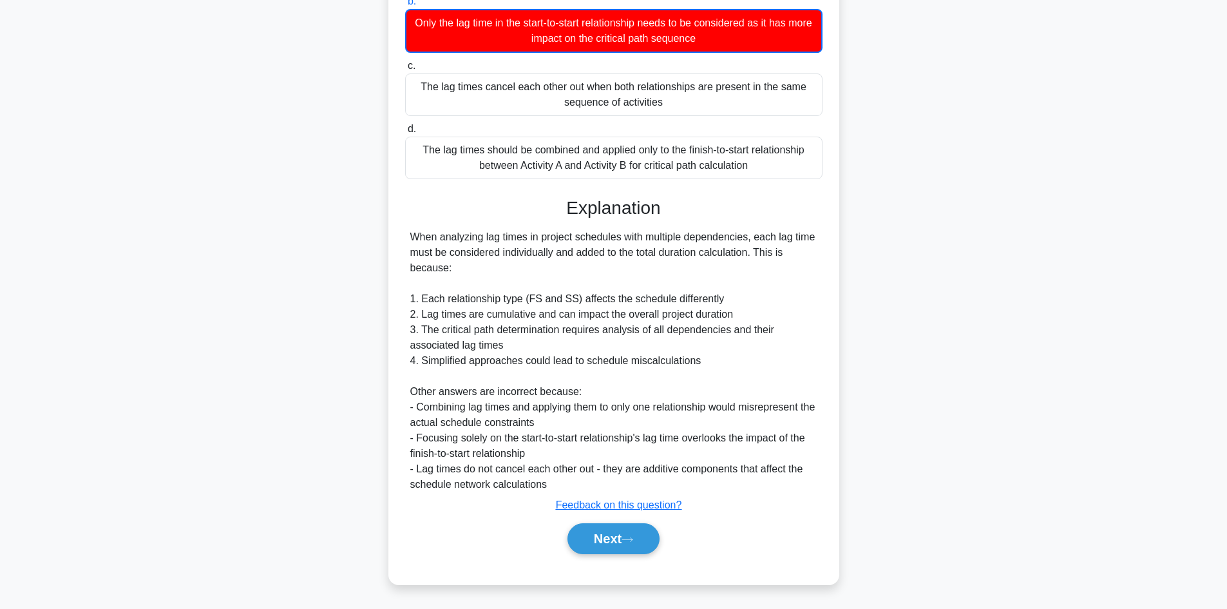
scroll to position [280, 0]
click at [616, 535] on button "Next" at bounding box center [613, 538] width 92 height 31
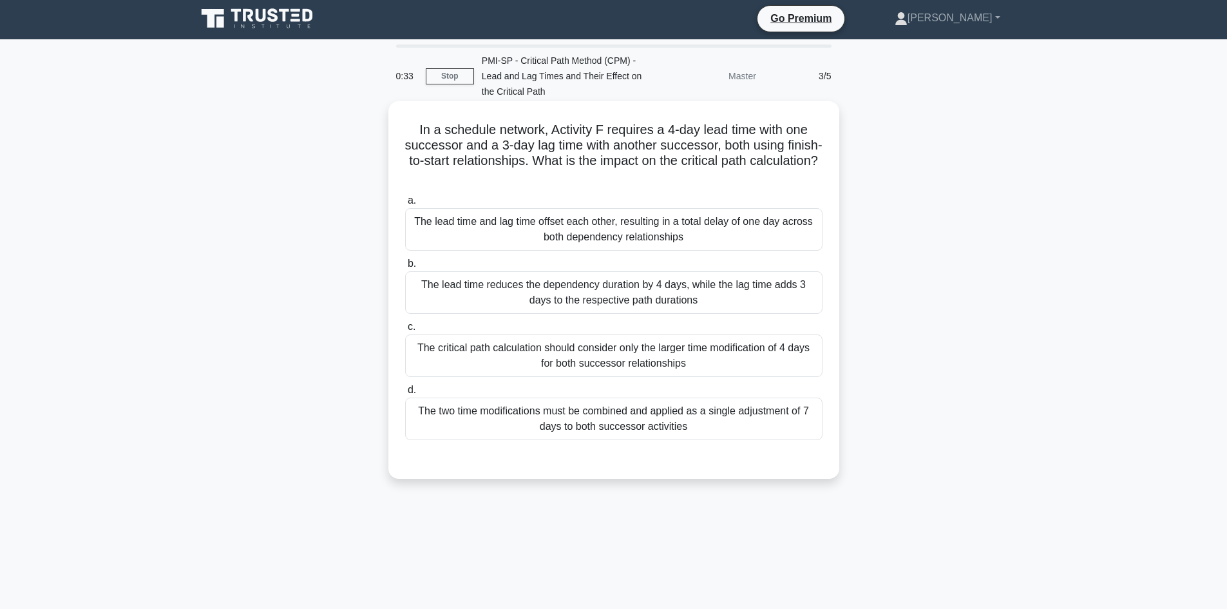
scroll to position [0, 0]
